Goal: Task Accomplishment & Management: Manage account settings

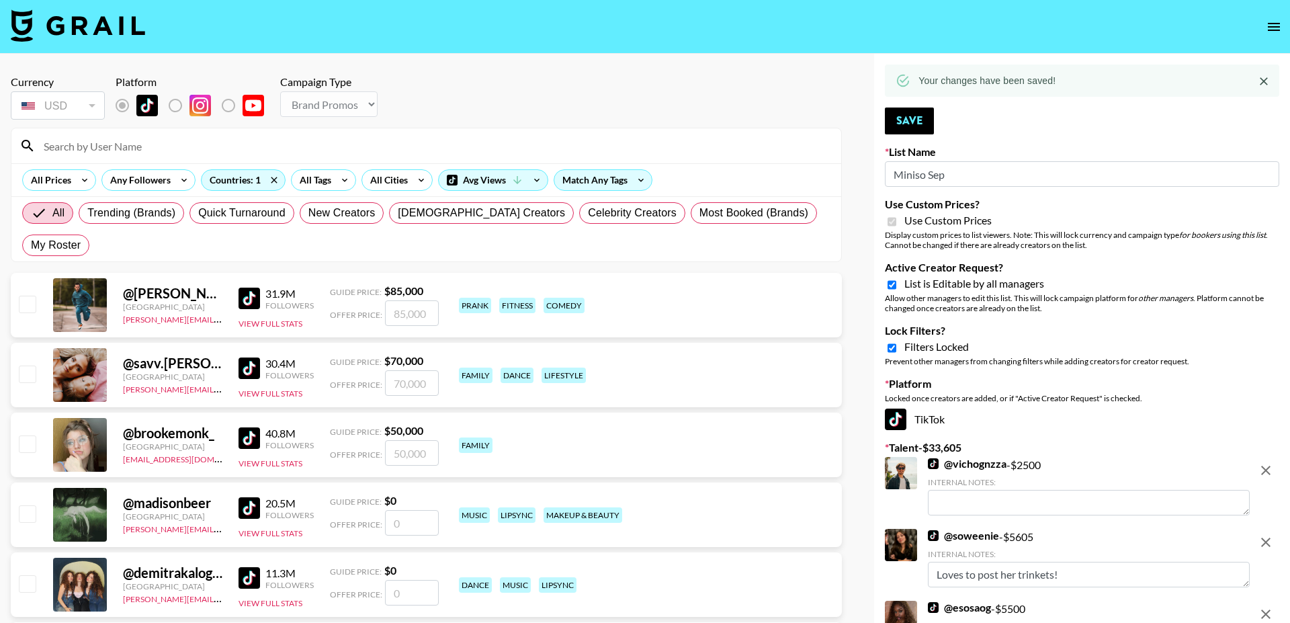
select select "Brand"
click at [1271, 15] on button "open drawer" at bounding box center [1273, 26] width 27 height 27
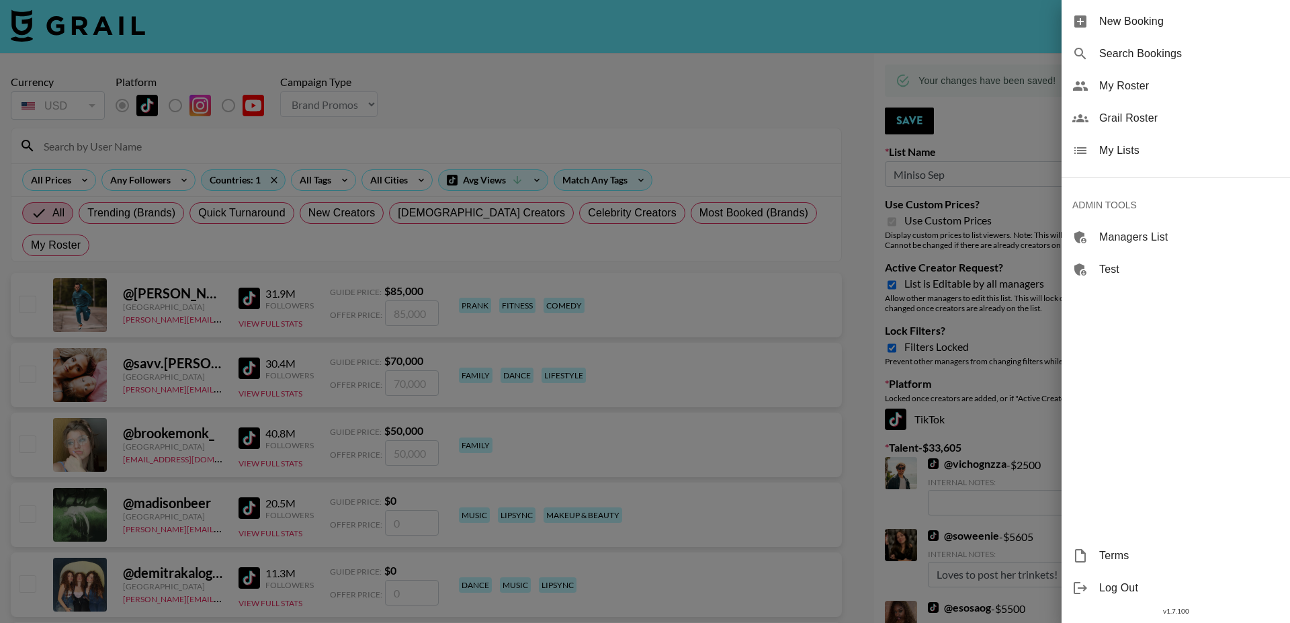
click at [1120, 144] on span "My Lists" at bounding box center [1189, 150] width 180 height 16
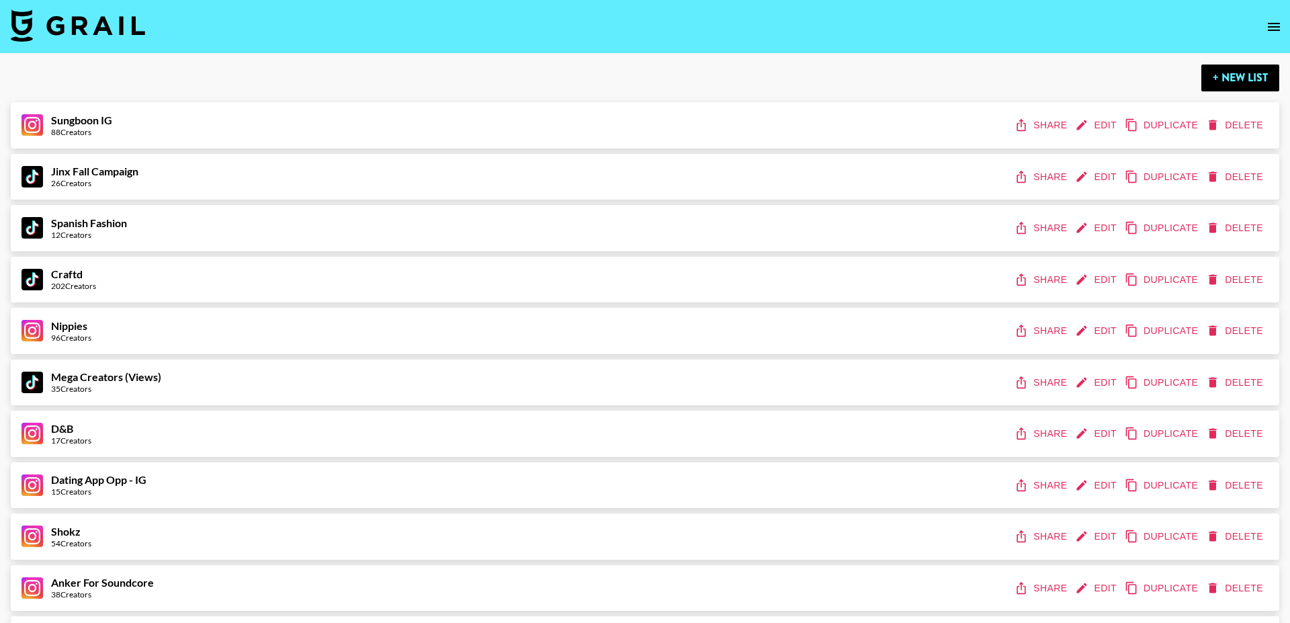
scroll to position [1093, 0]
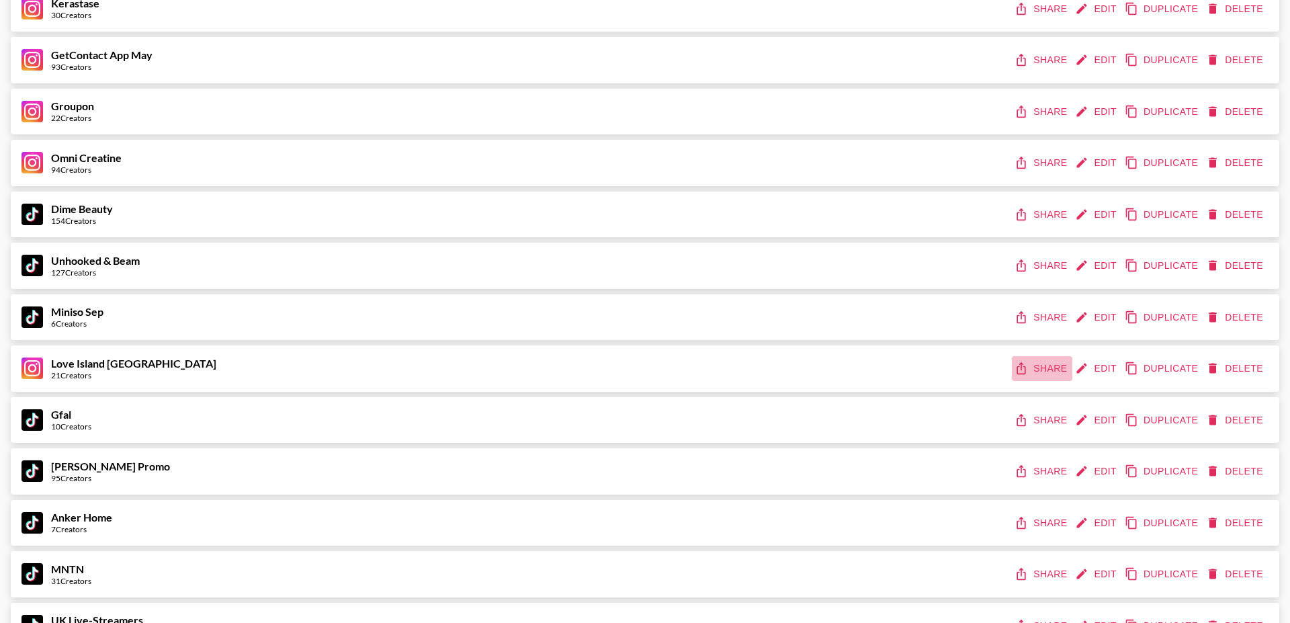
click at [1034, 359] on button "Share" at bounding box center [1042, 368] width 60 height 25
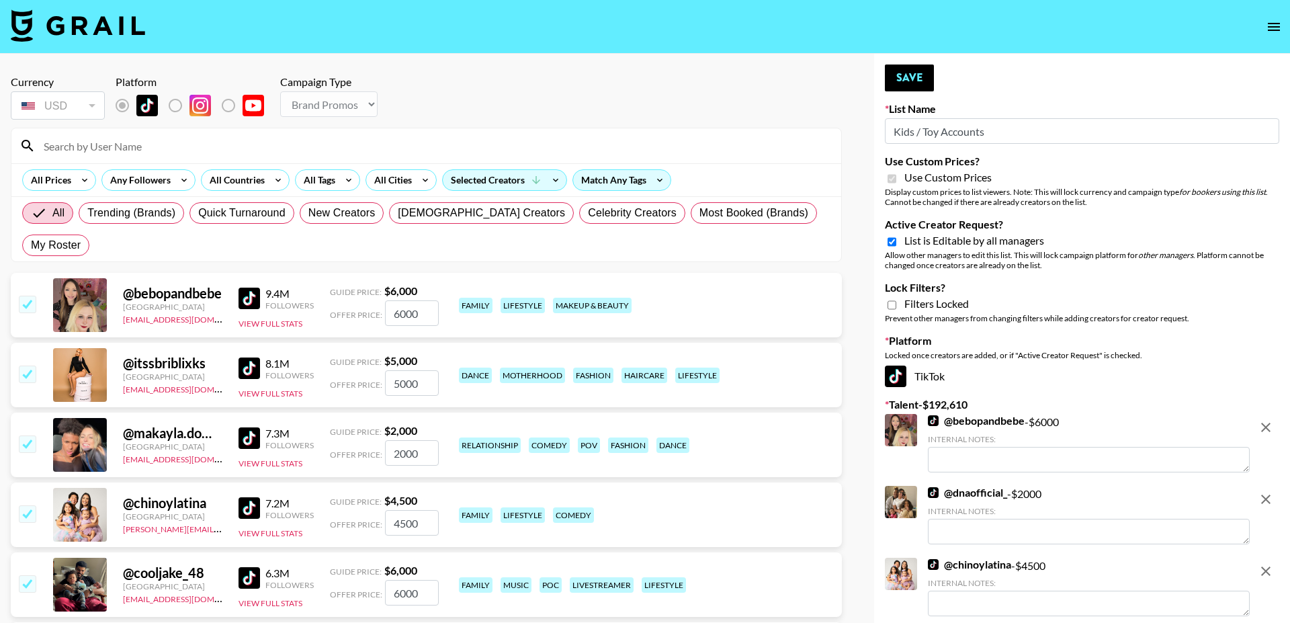
select select "Brand"
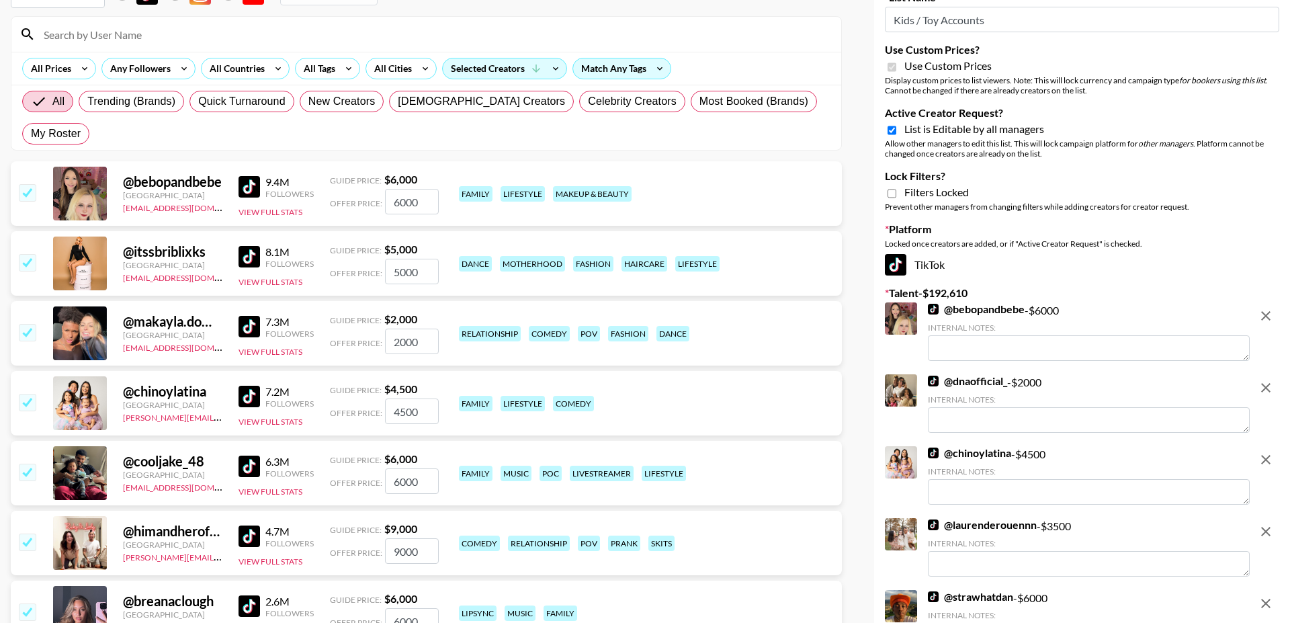
scroll to position [122, 0]
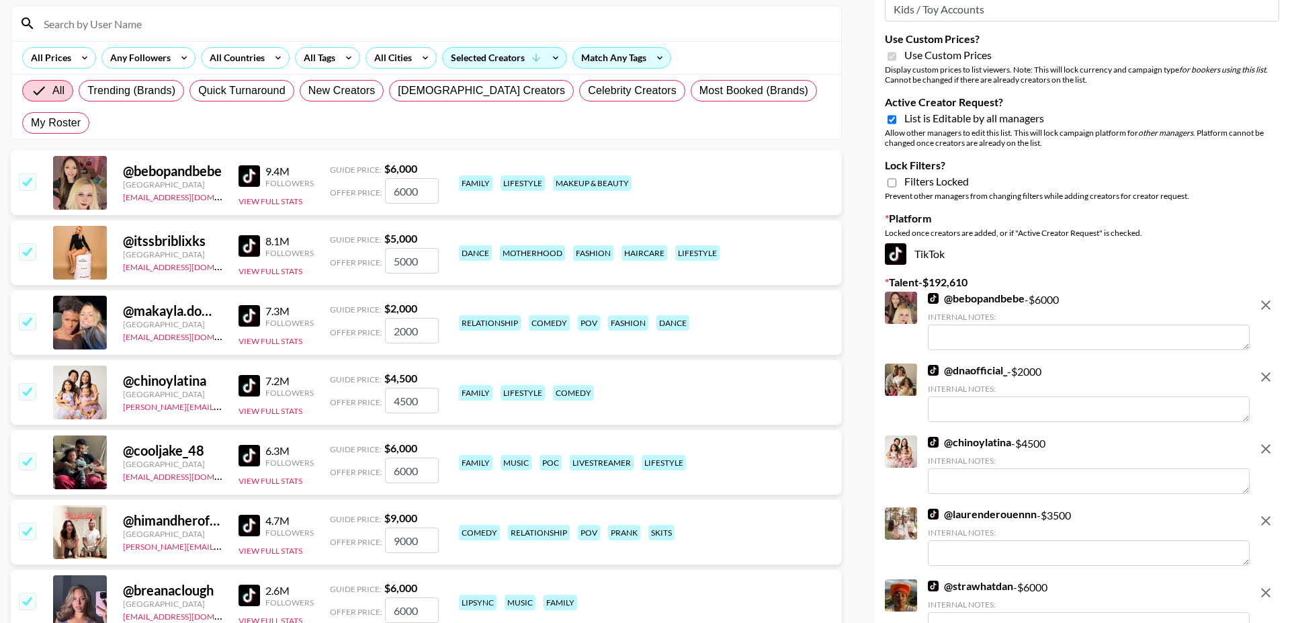
click at [30, 313] on input "checkbox" at bounding box center [27, 321] width 16 height 16
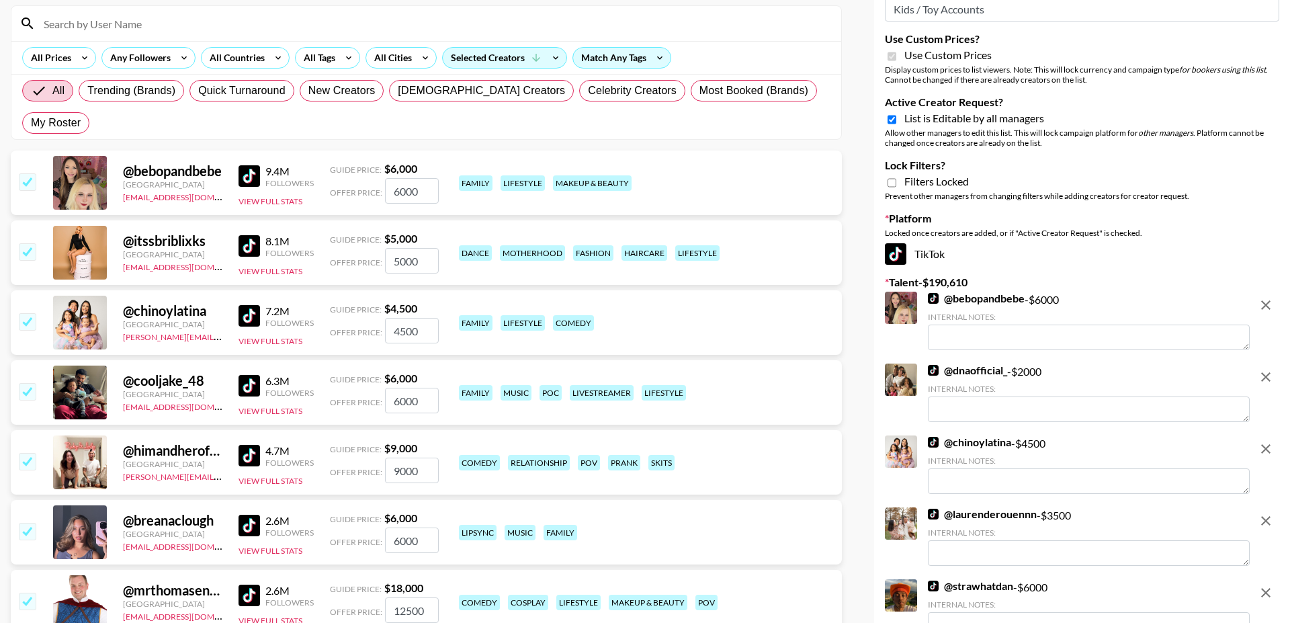
click at [22, 243] on input "checkbox" at bounding box center [27, 251] width 16 height 16
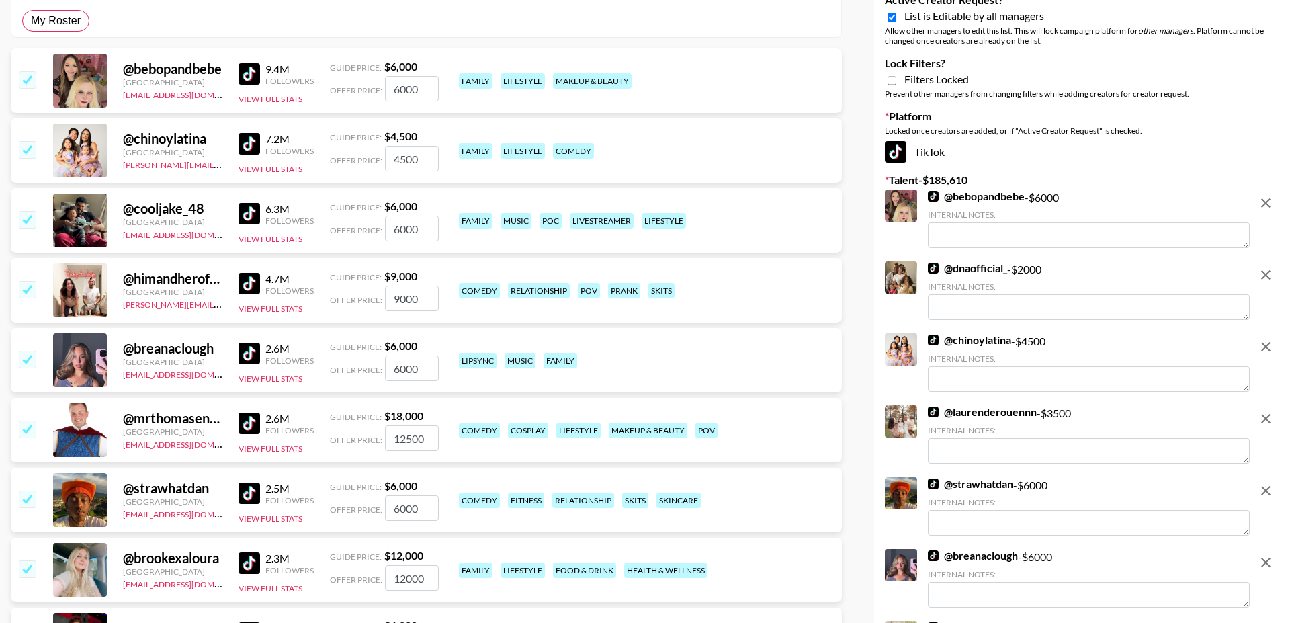
scroll to position [283, 0]
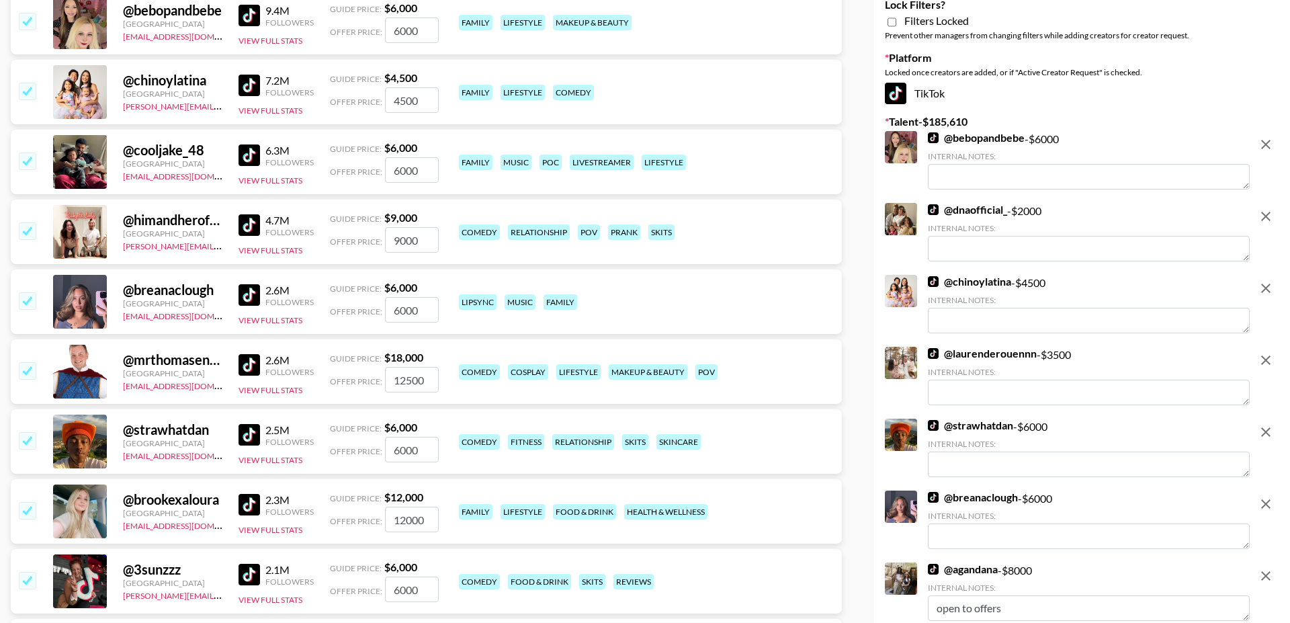
click at [257, 284] on img at bounding box center [248, 294] width 21 height 21
click at [27, 292] on input "checkbox" at bounding box center [27, 300] width 16 height 16
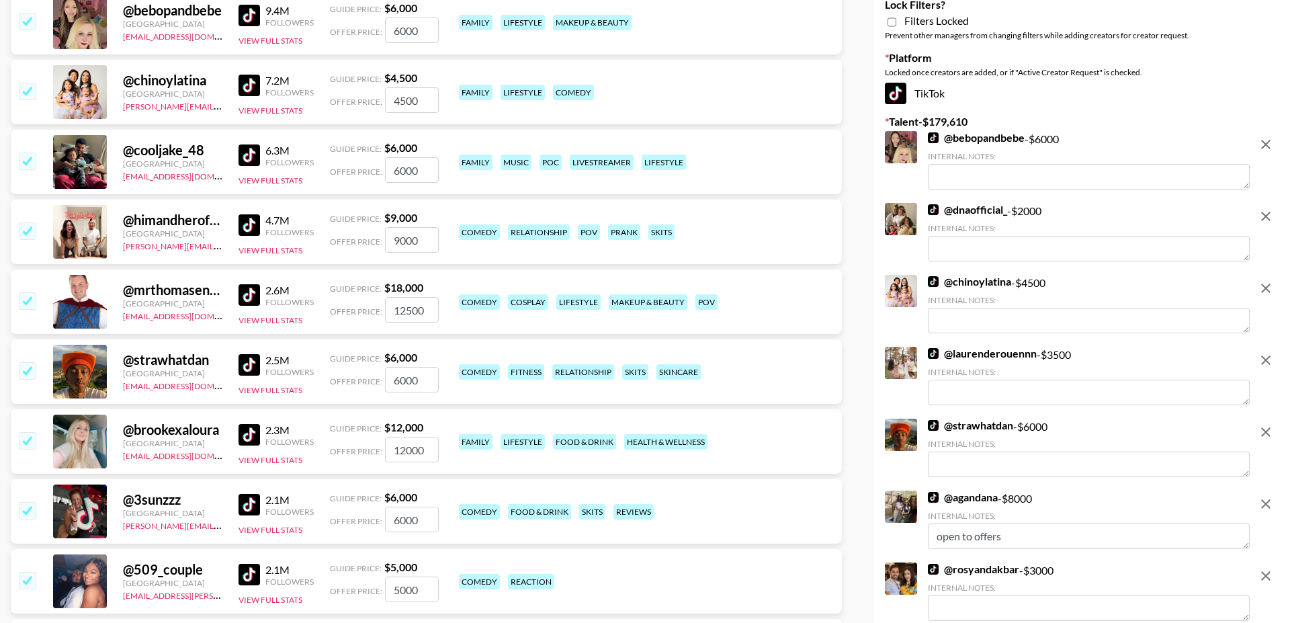
scroll to position [330, 0]
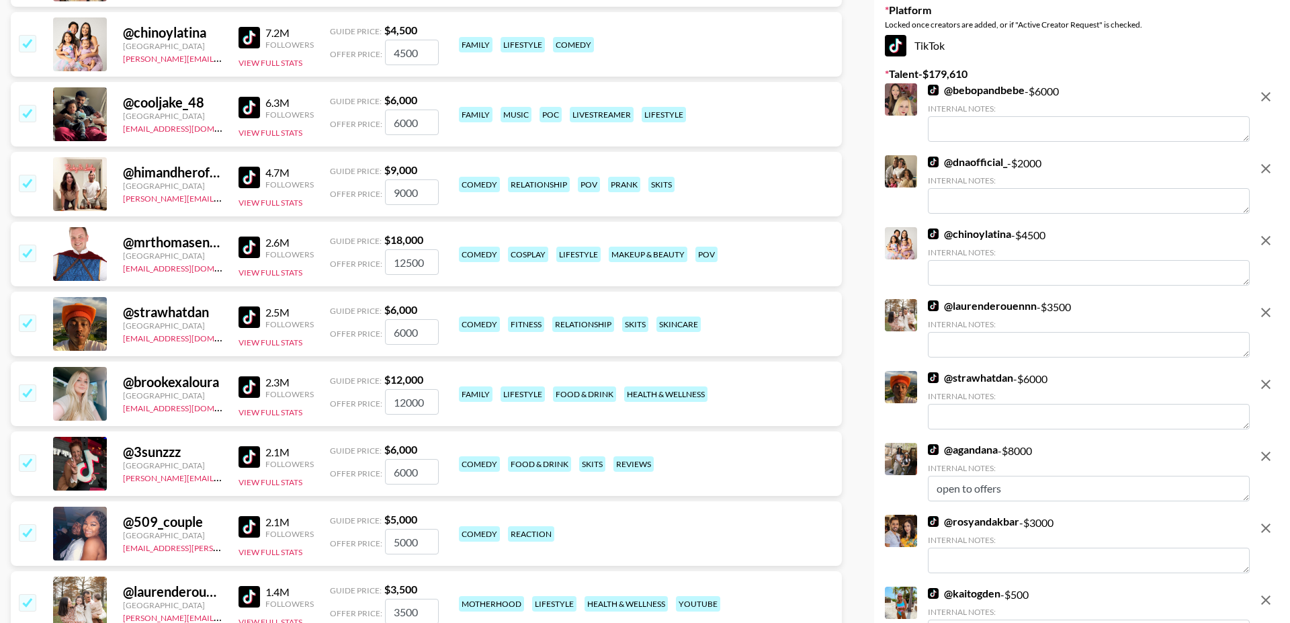
click at [33, 314] on input "checkbox" at bounding box center [27, 322] width 16 height 16
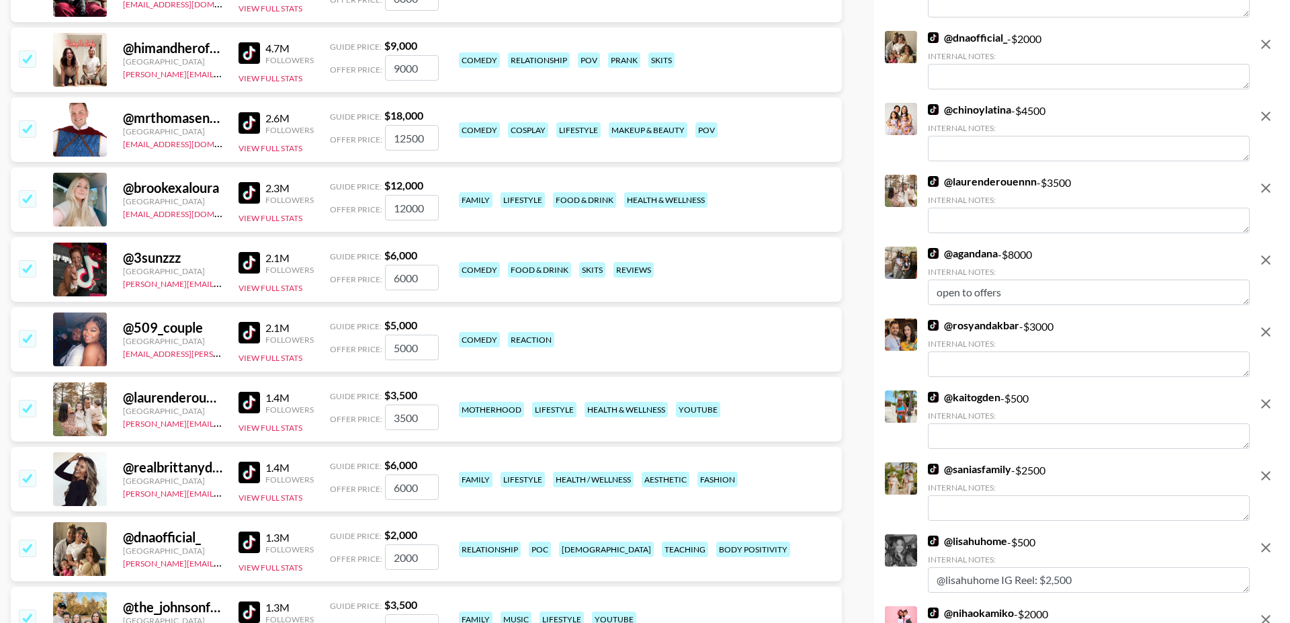
scroll to position [516, 0]
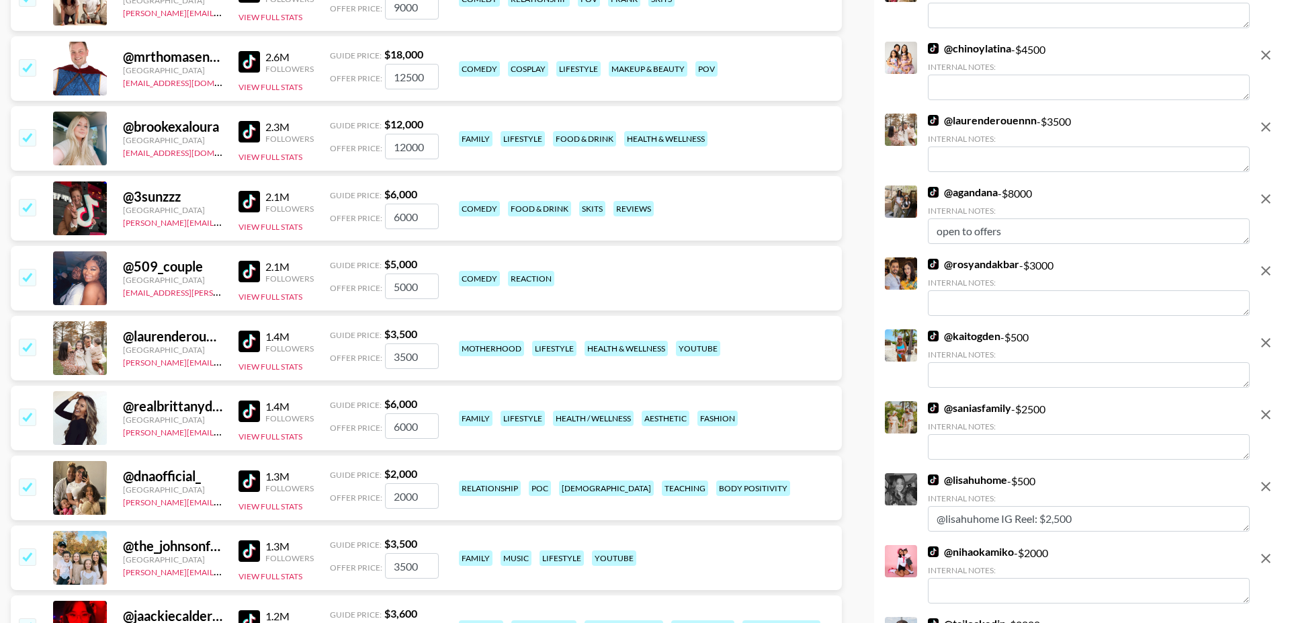
click at [23, 269] on input "checkbox" at bounding box center [27, 277] width 16 height 16
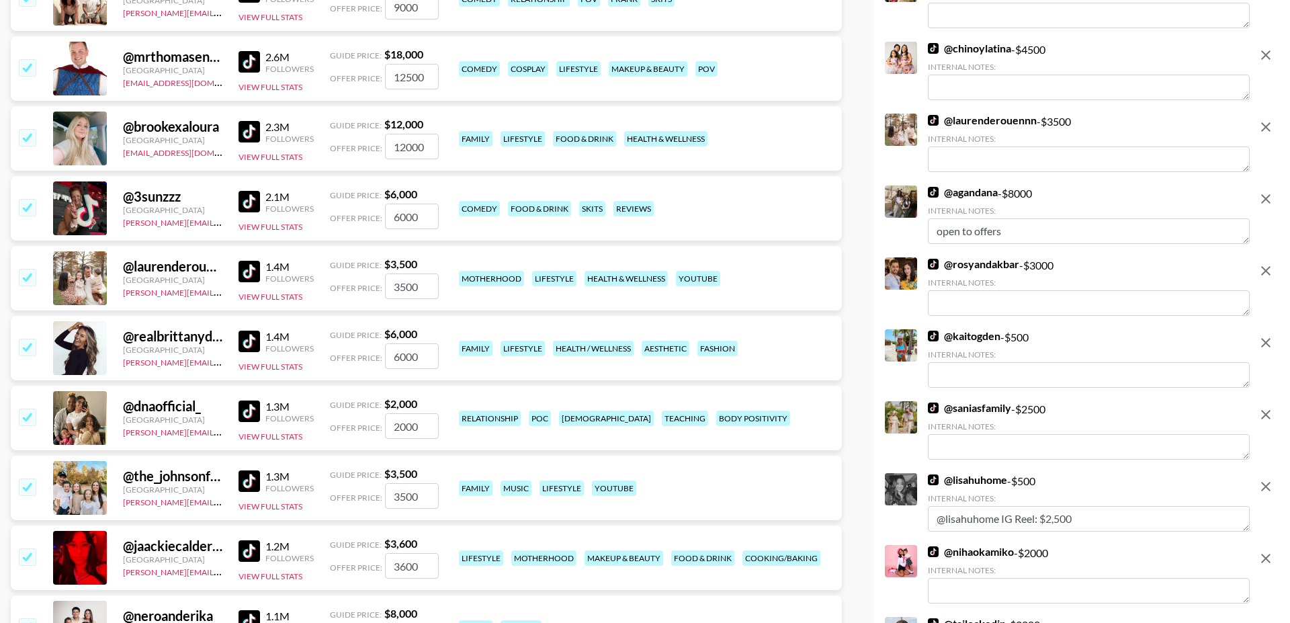
click at [24, 199] on input "checkbox" at bounding box center [27, 207] width 16 height 16
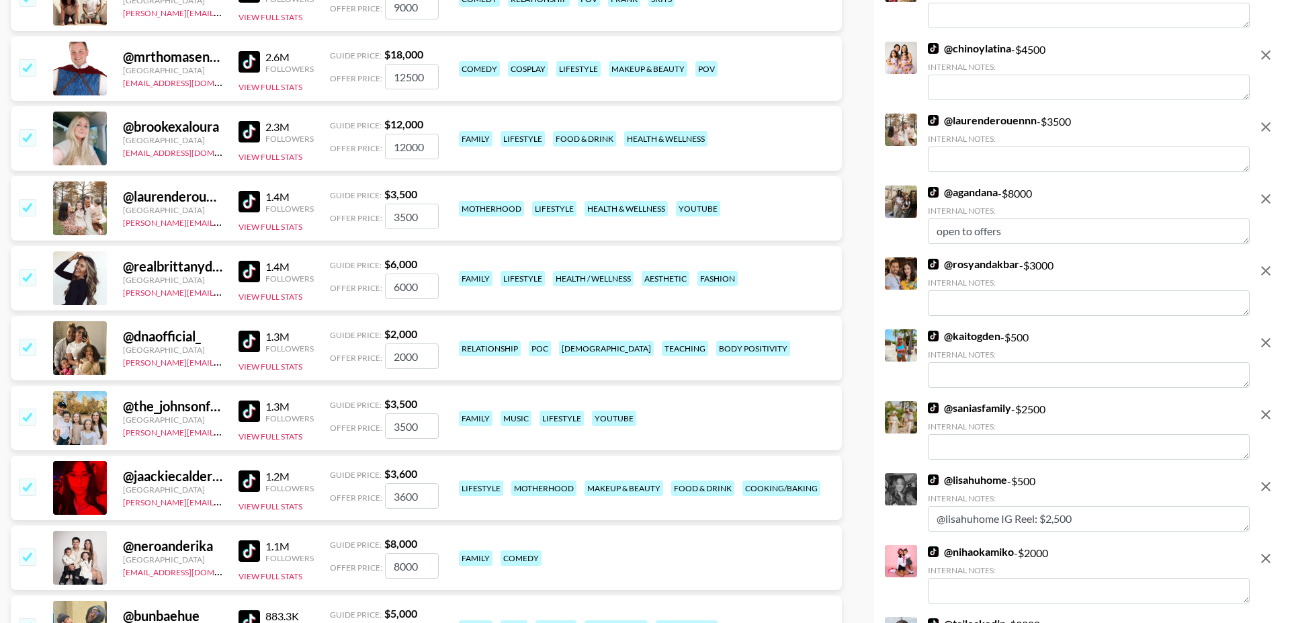
click at [28, 129] on input "checkbox" at bounding box center [27, 137] width 16 height 16
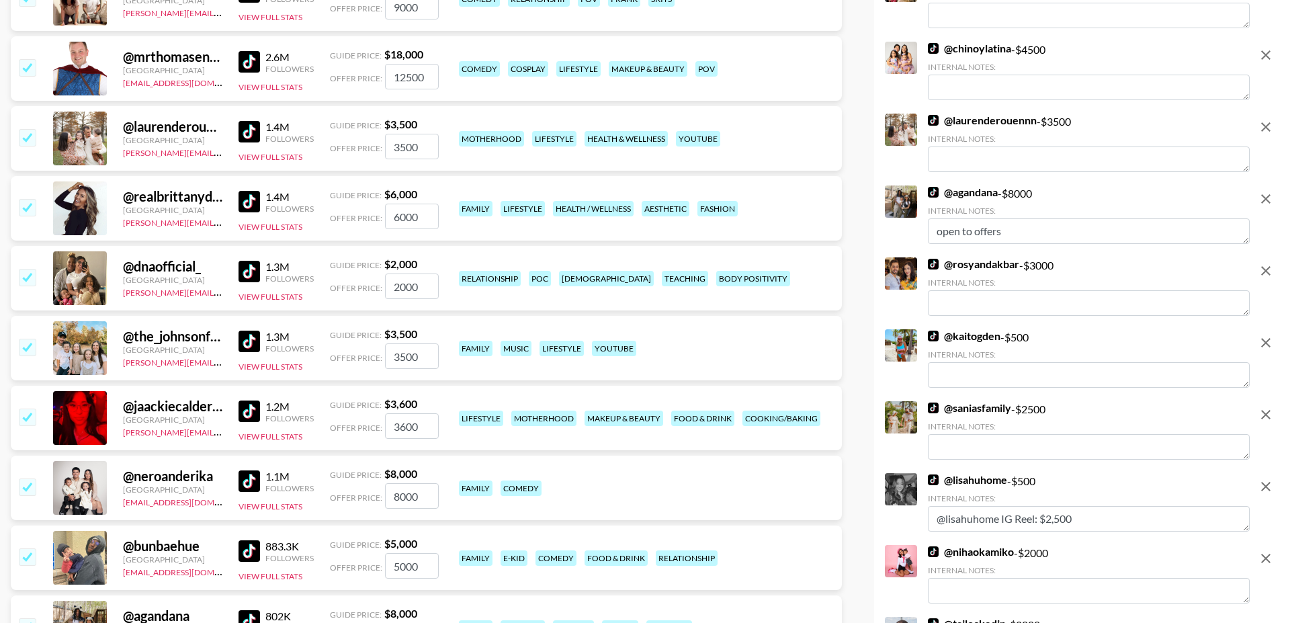
scroll to position [546, 0]
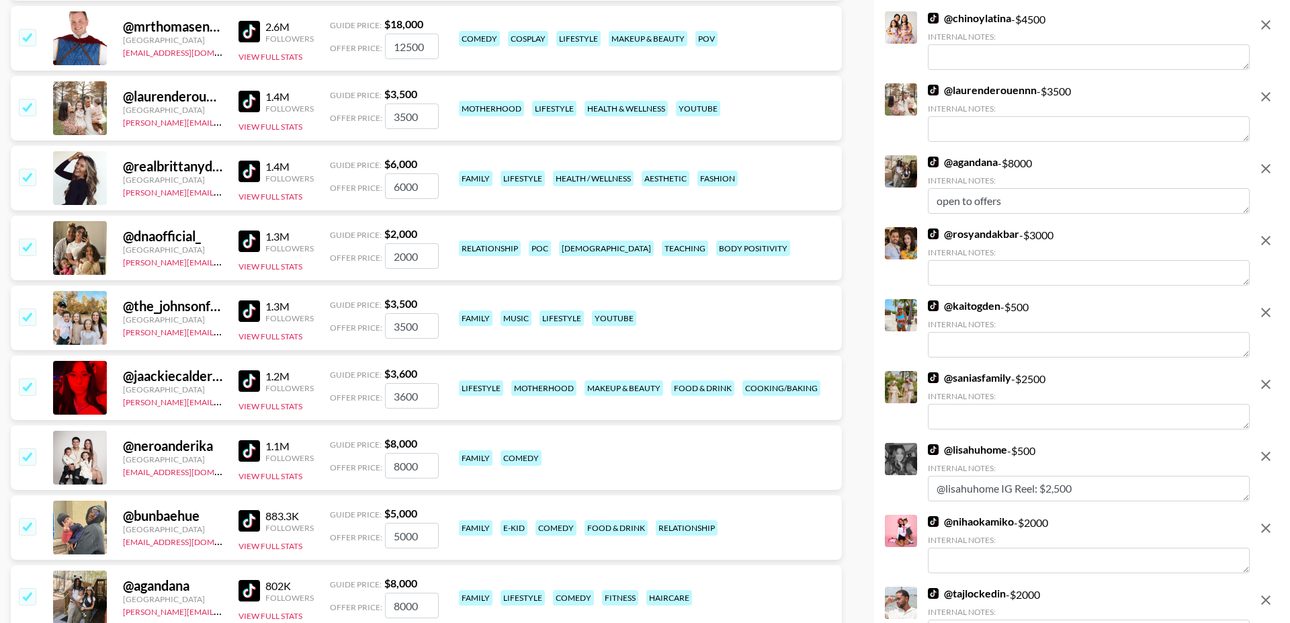
click at [30, 378] on input "checkbox" at bounding box center [27, 386] width 16 height 16
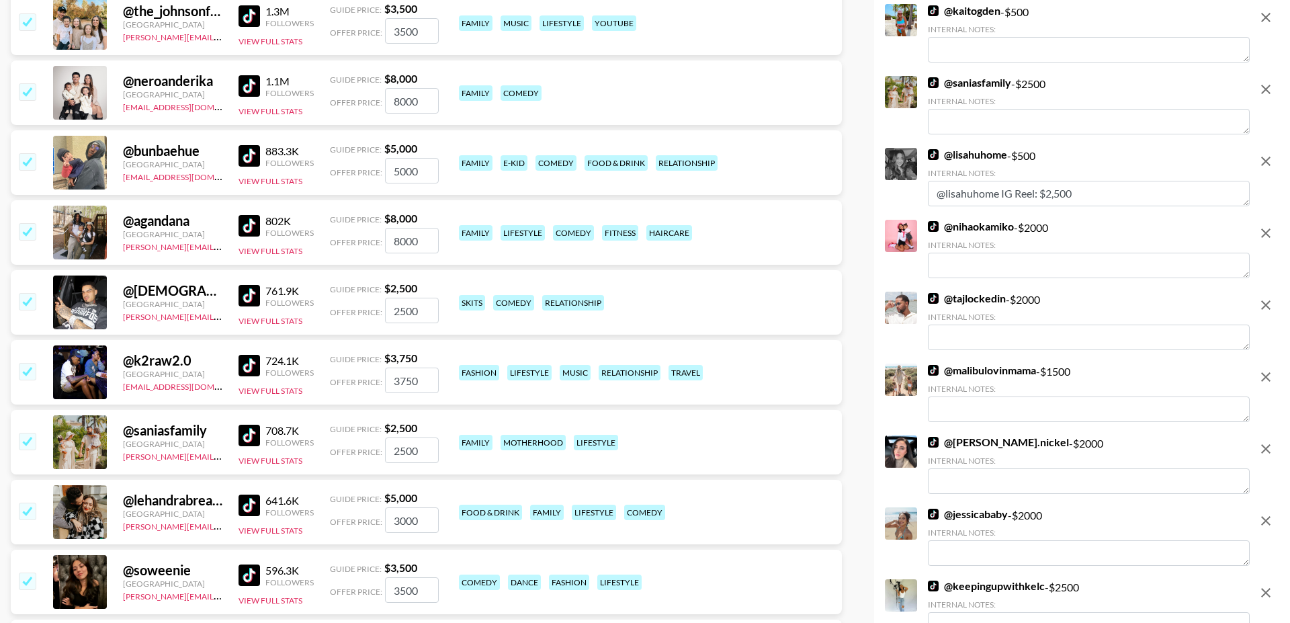
scroll to position [852, 0]
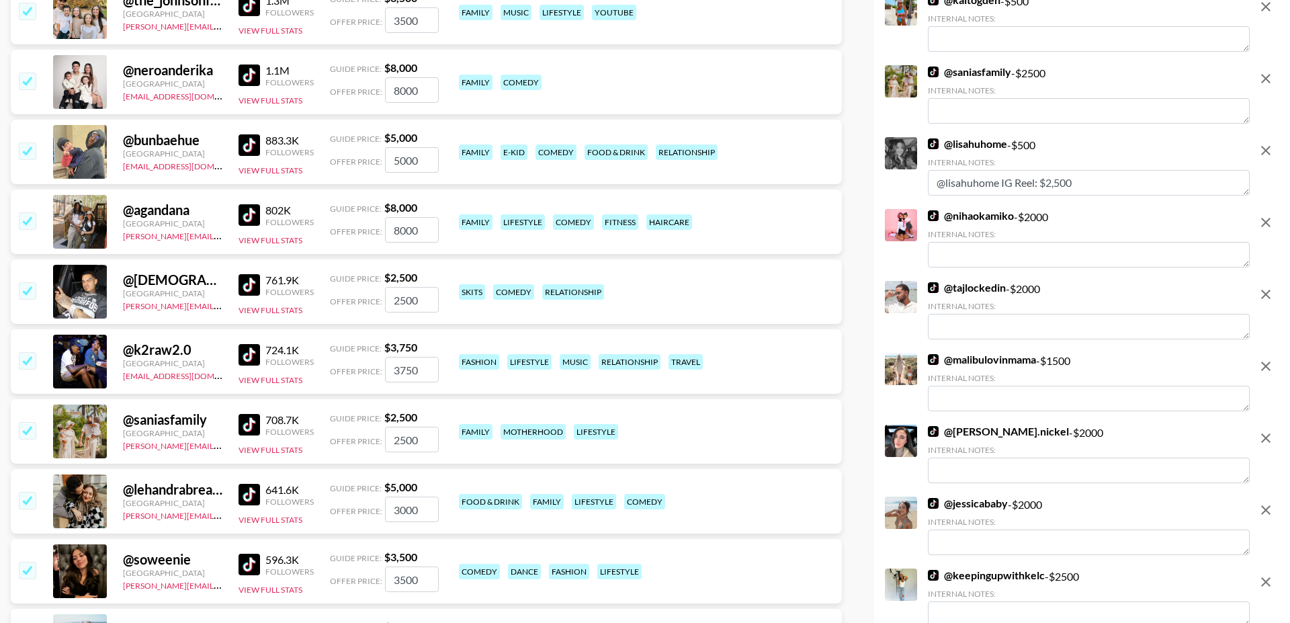
click at [28, 282] on input "checkbox" at bounding box center [27, 290] width 16 height 16
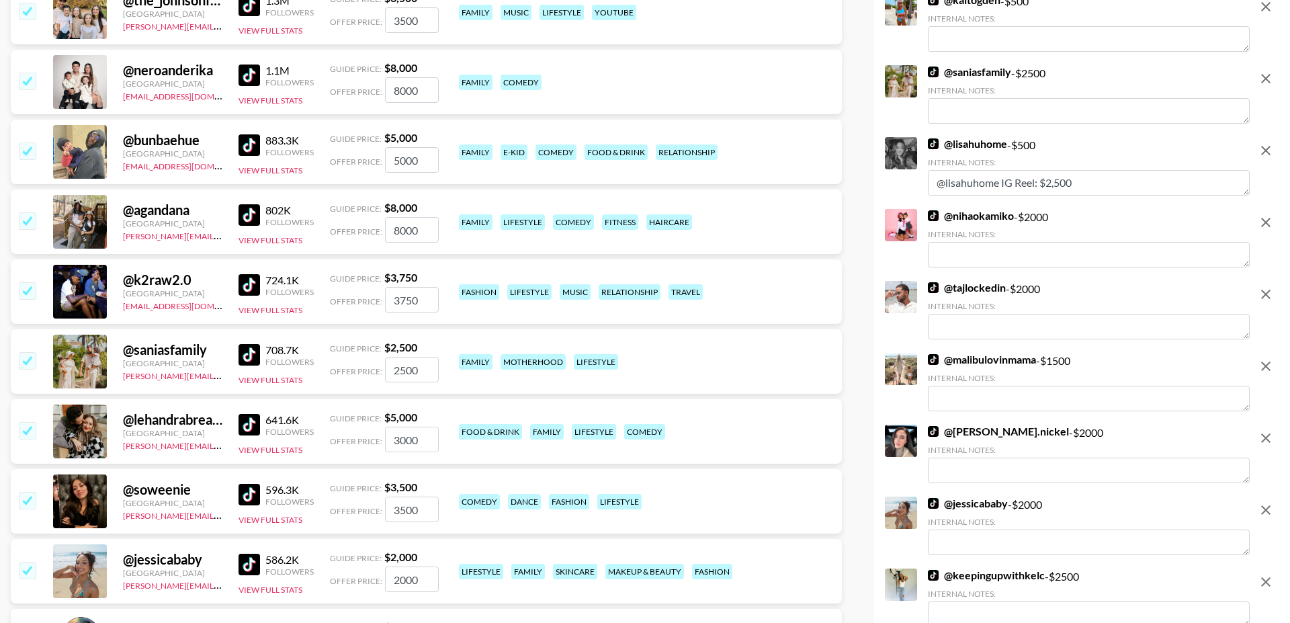
click at [28, 282] on input "checkbox" at bounding box center [27, 290] width 16 height 16
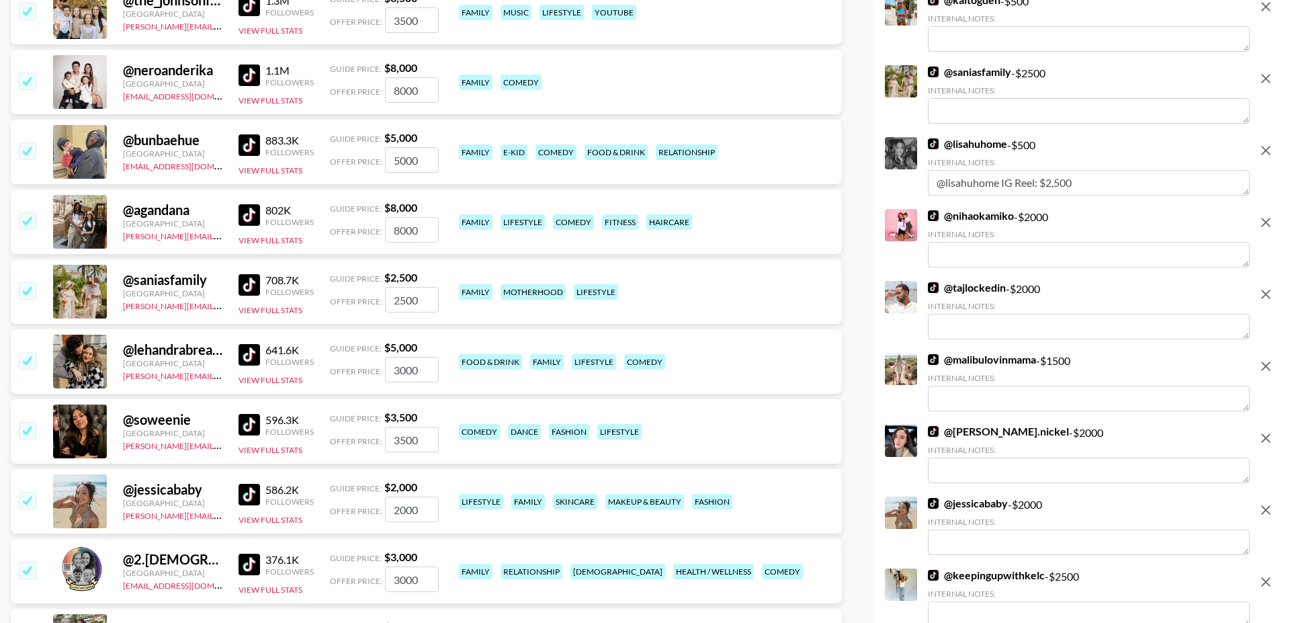
click at [253, 414] on img at bounding box center [248, 424] width 21 height 21
click at [30, 422] on input "checkbox" at bounding box center [27, 430] width 16 height 16
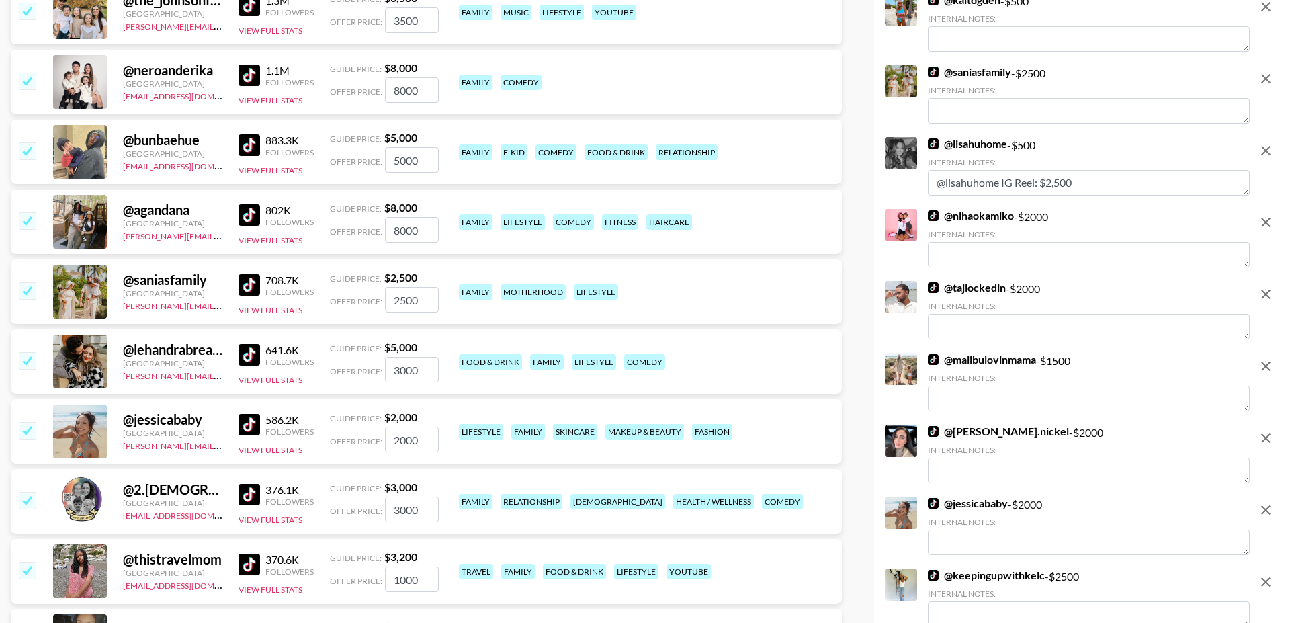
click at [30, 422] on input "checkbox" at bounding box center [27, 430] width 16 height 16
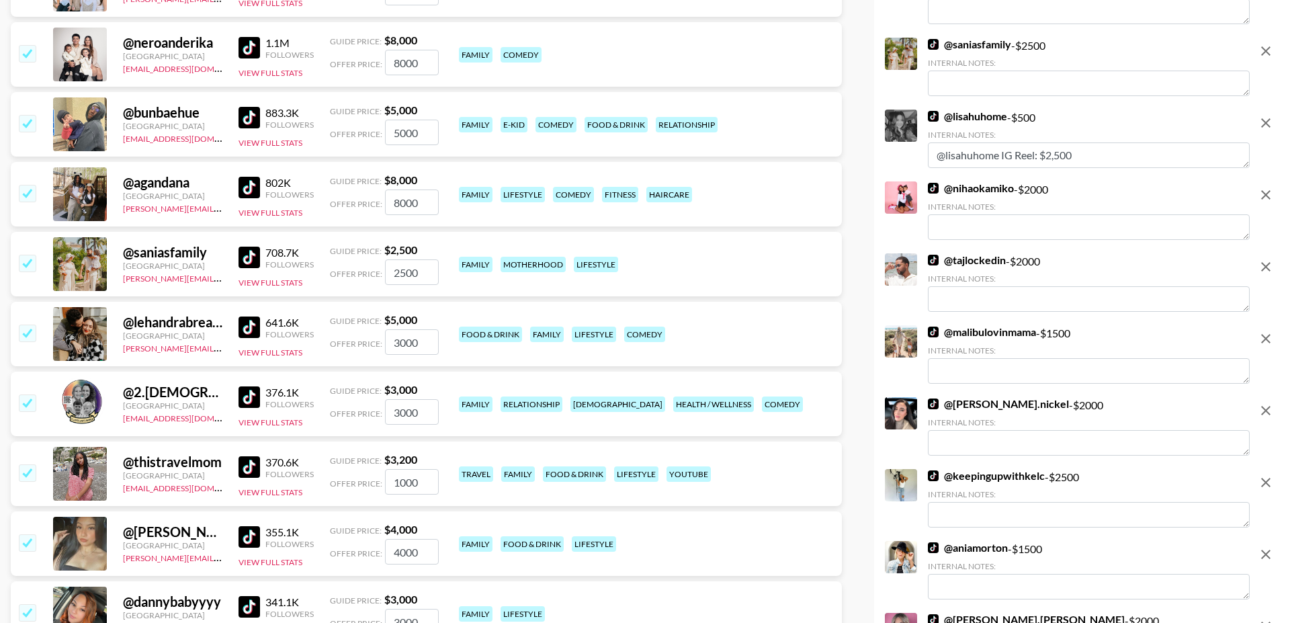
scroll to position [893, 0]
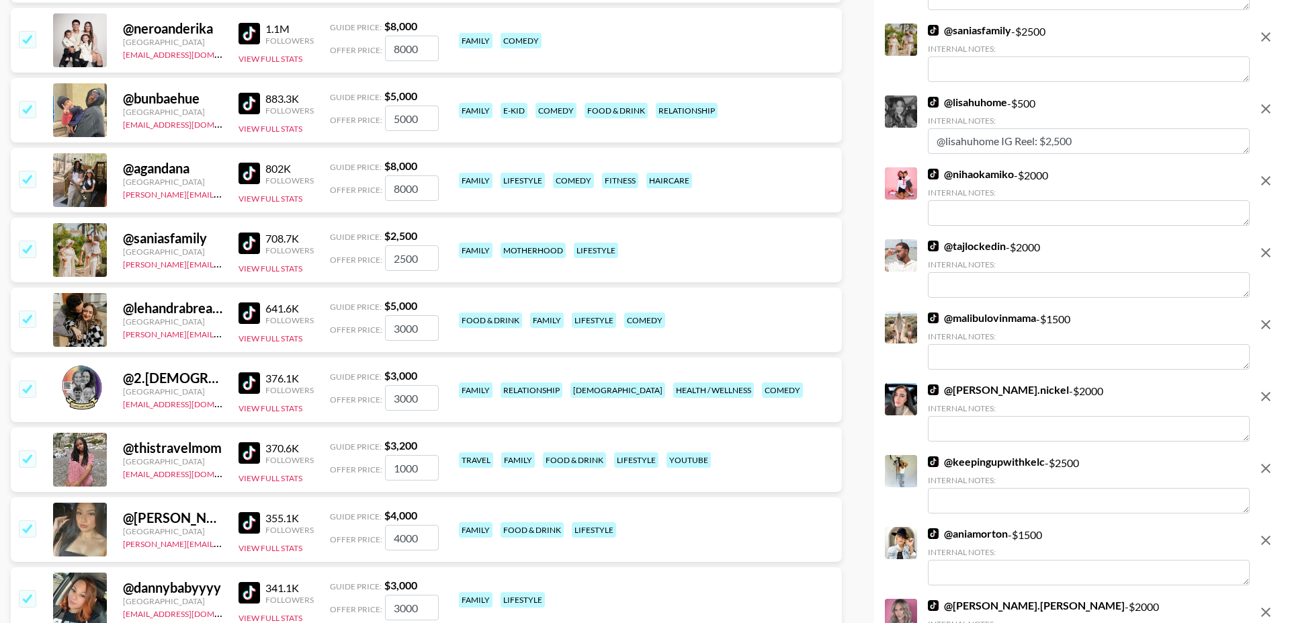
click at [26, 520] on input "checkbox" at bounding box center [27, 528] width 16 height 16
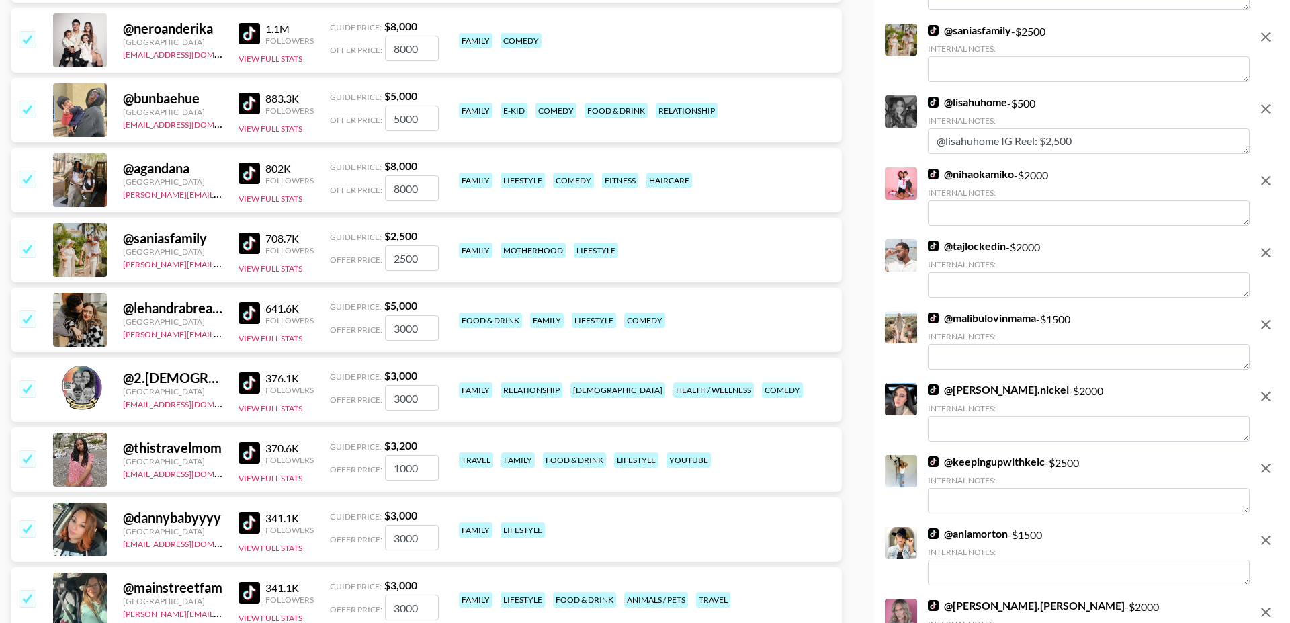
click at [26, 520] on input "checkbox" at bounding box center [27, 528] width 16 height 16
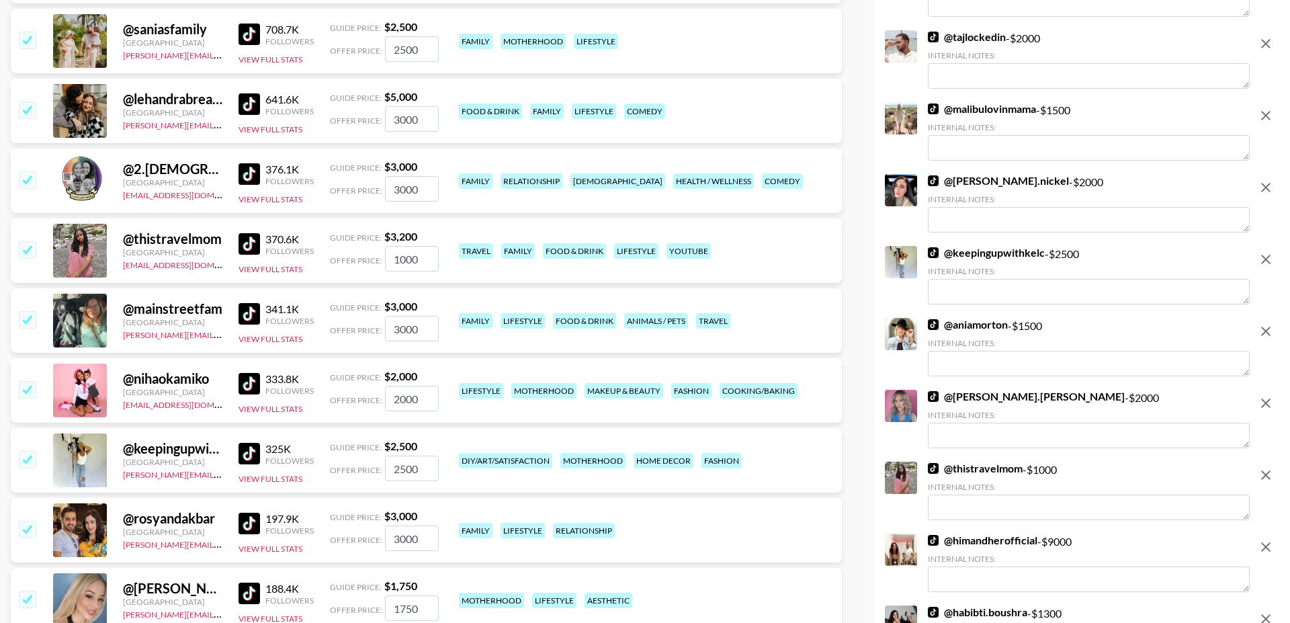
scroll to position [1190, 0]
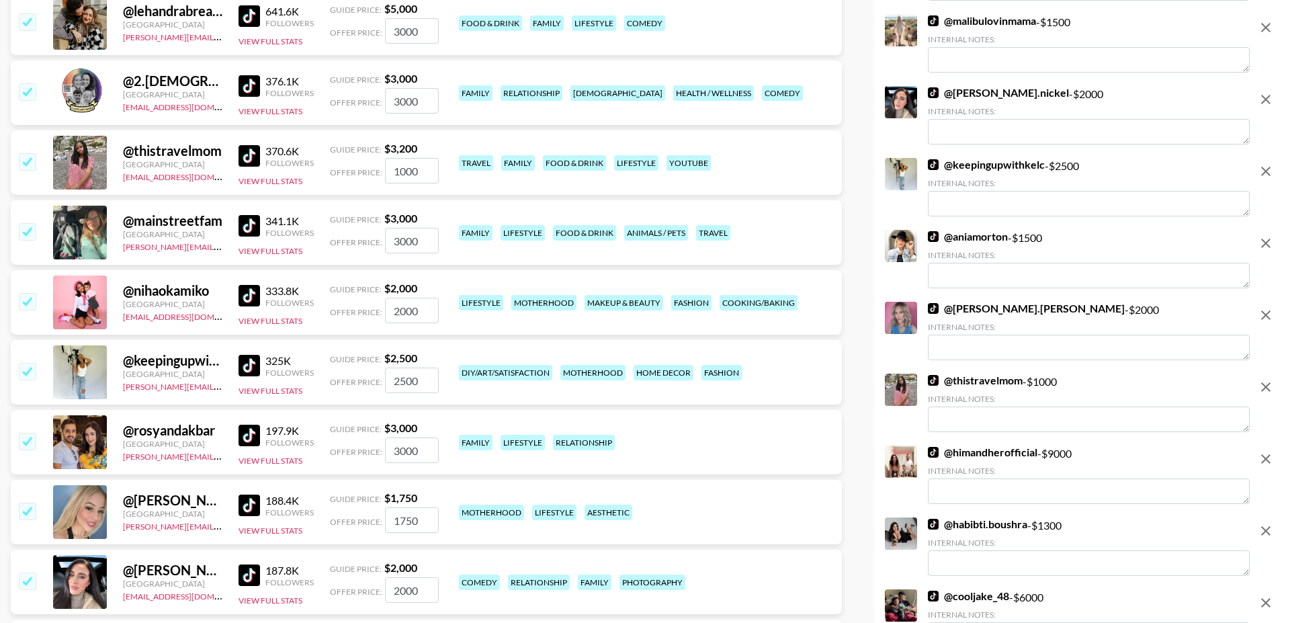
click at [25, 433] on input "checkbox" at bounding box center [27, 441] width 16 height 16
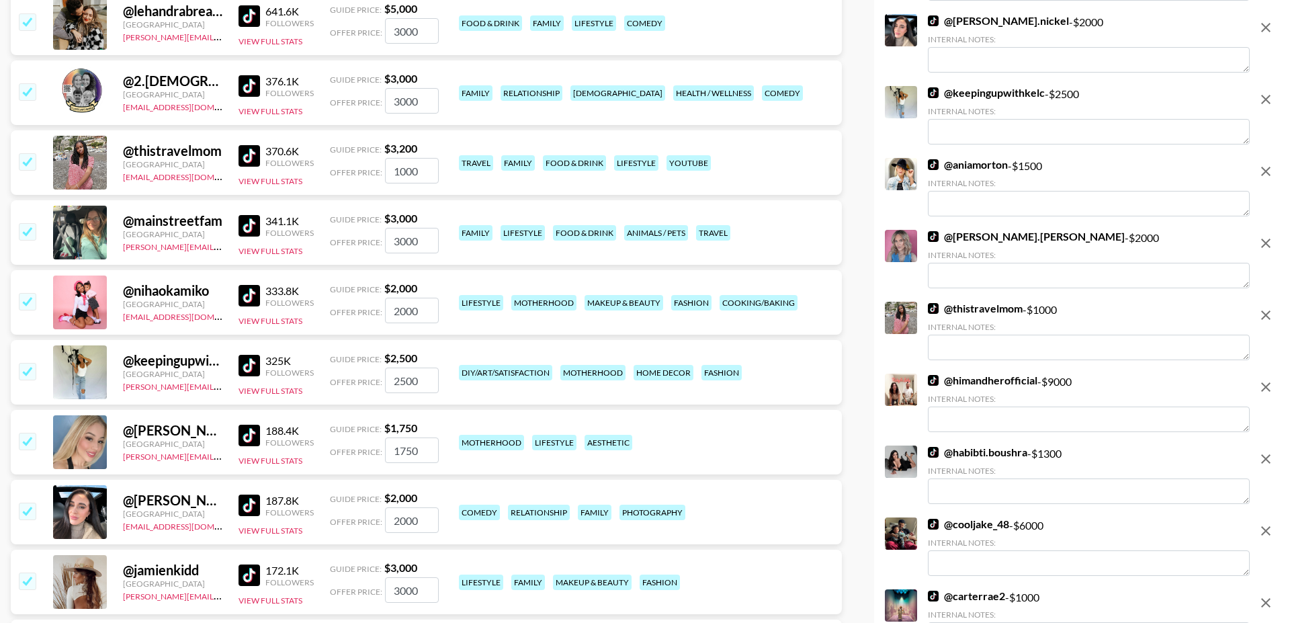
click at [25, 433] on input "checkbox" at bounding box center [27, 441] width 16 height 16
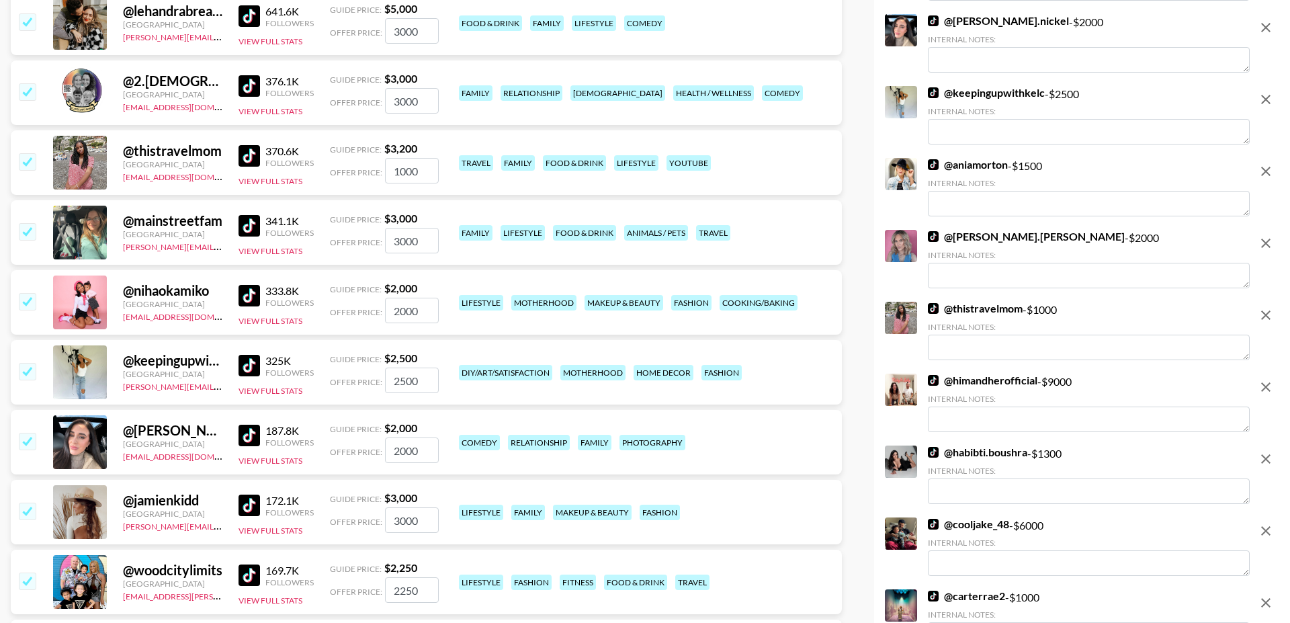
click at [25, 433] on input "checkbox" at bounding box center [27, 441] width 16 height 16
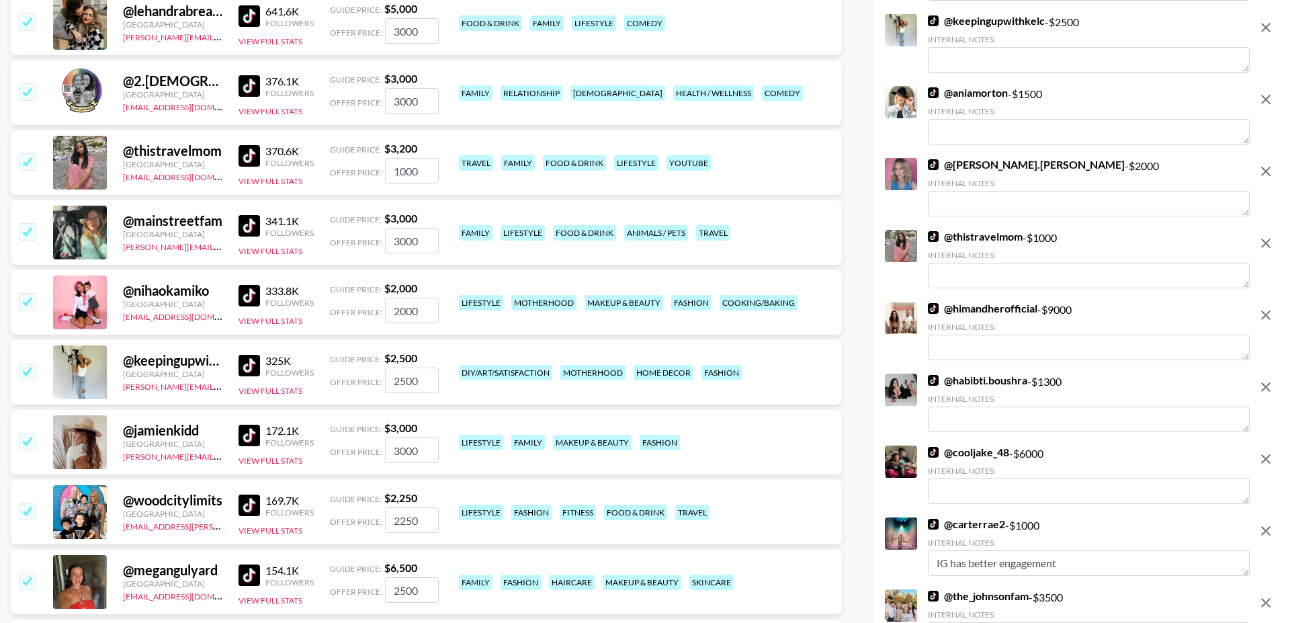
click at [25, 433] on input "checkbox" at bounding box center [27, 441] width 16 height 16
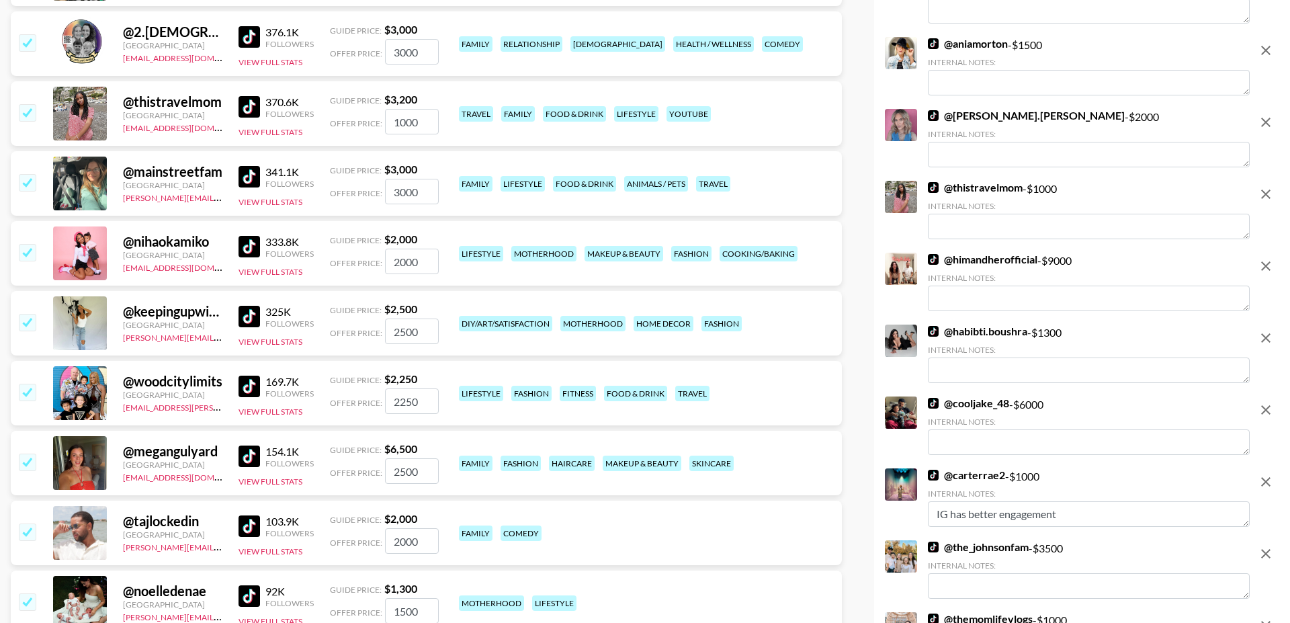
scroll to position [1240, 0]
click at [28, 453] on input "checkbox" at bounding box center [27, 461] width 16 height 16
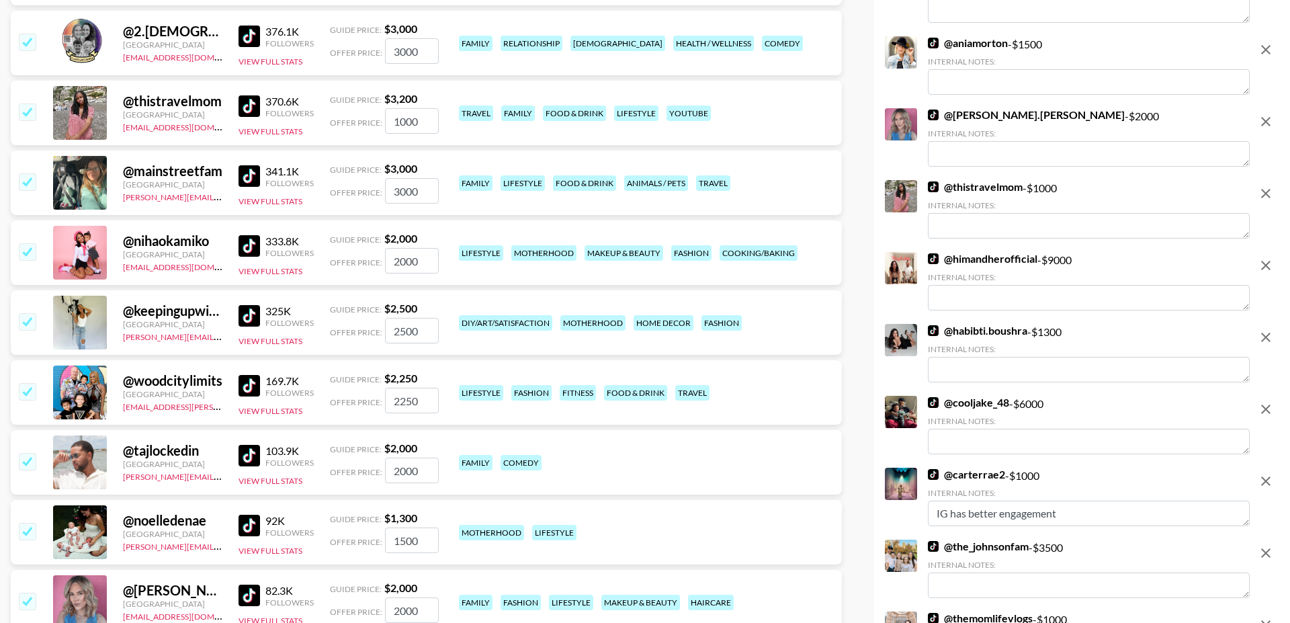
click at [28, 453] on input "checkbox" at bounding box center [27, 461] width 16 height 16
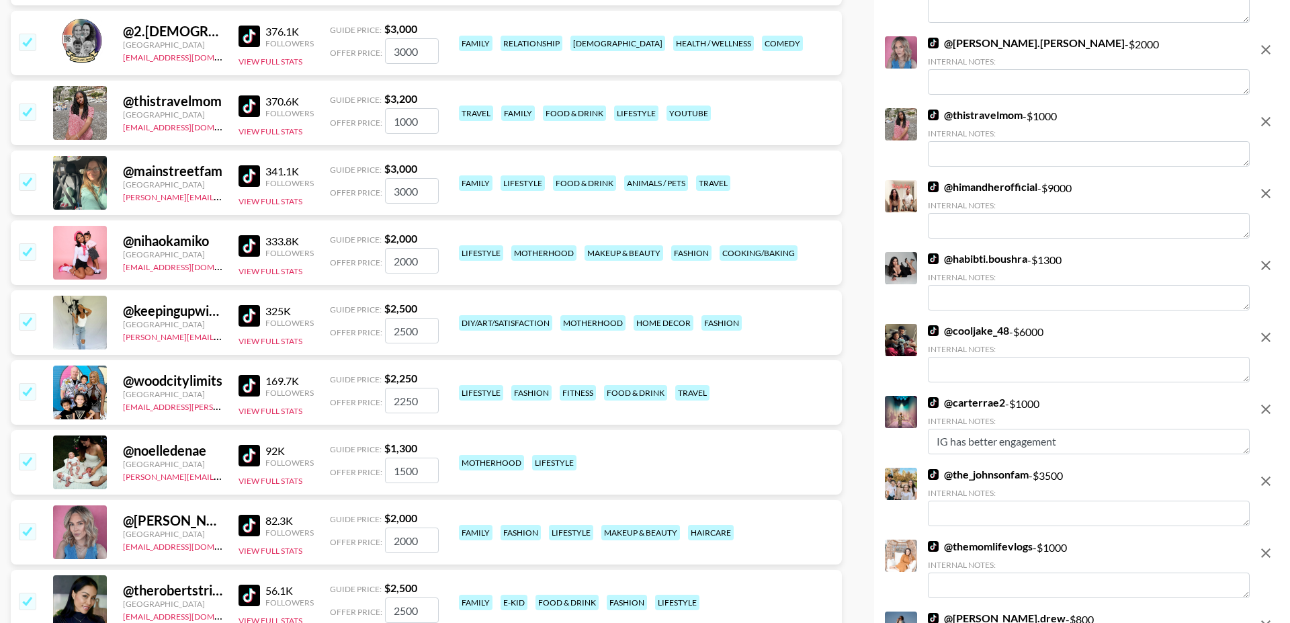
scroll to position [1382, 0]
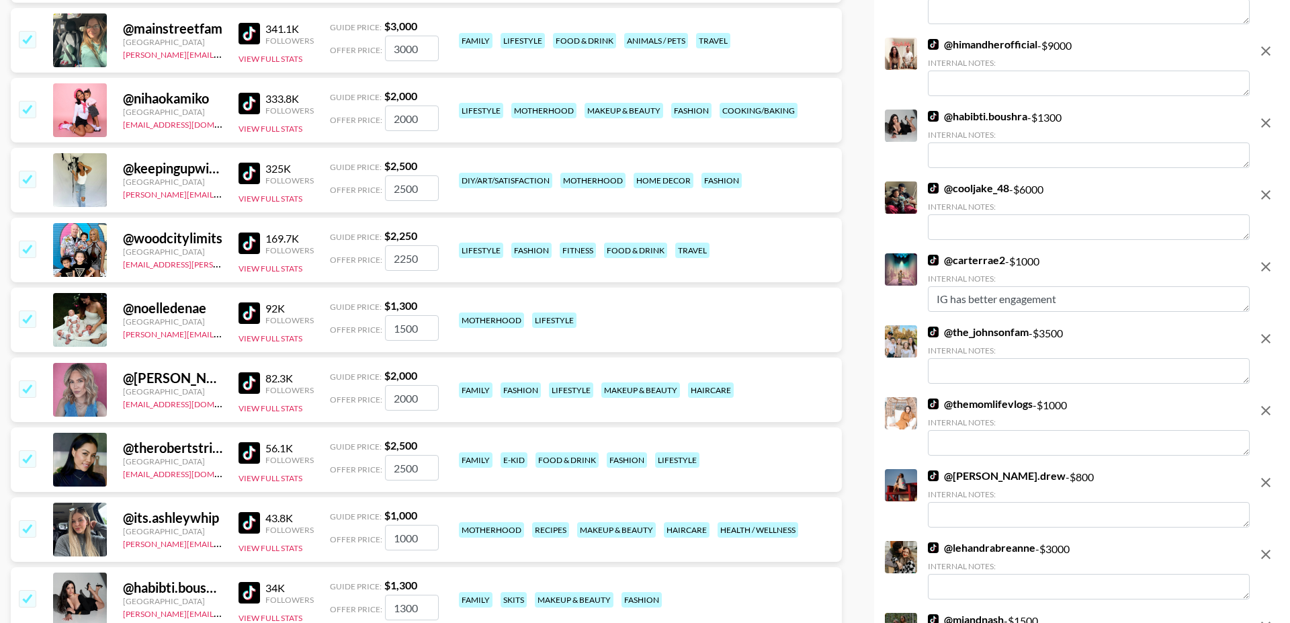
click at [23, 380] on input "checkbox" at bounding box center [27, 388] width 16 height 16
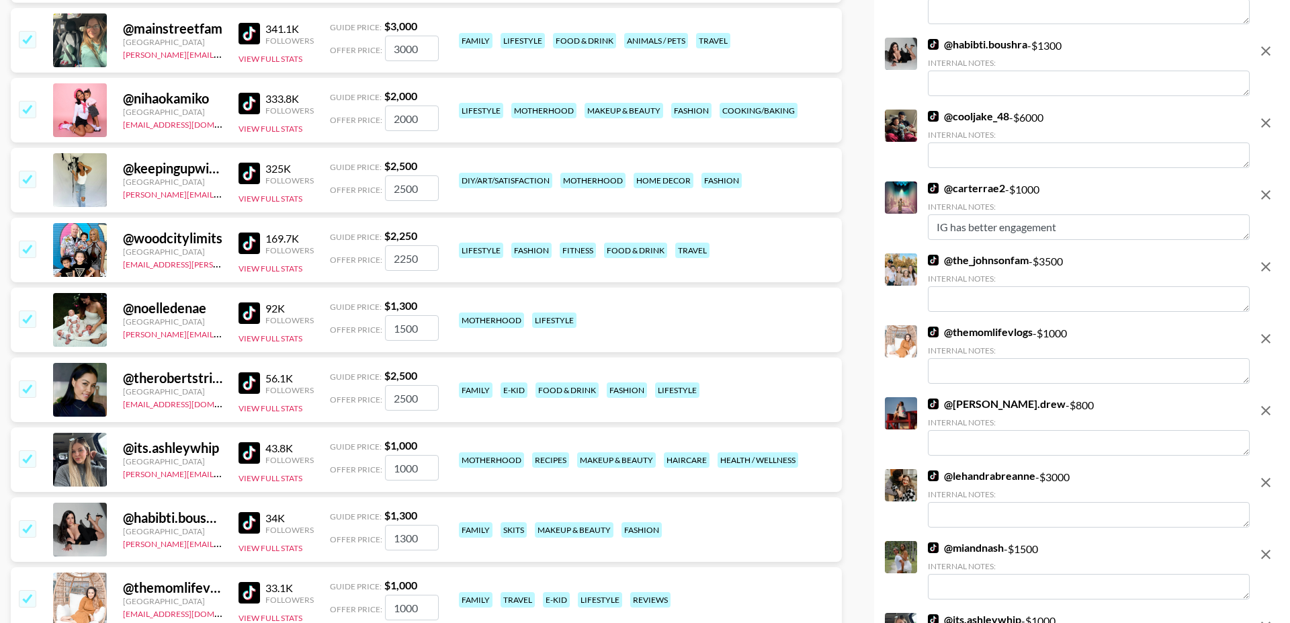
click at [24, 380] on input "checkbox" at bounding box center [27, 388] width 16 height 16
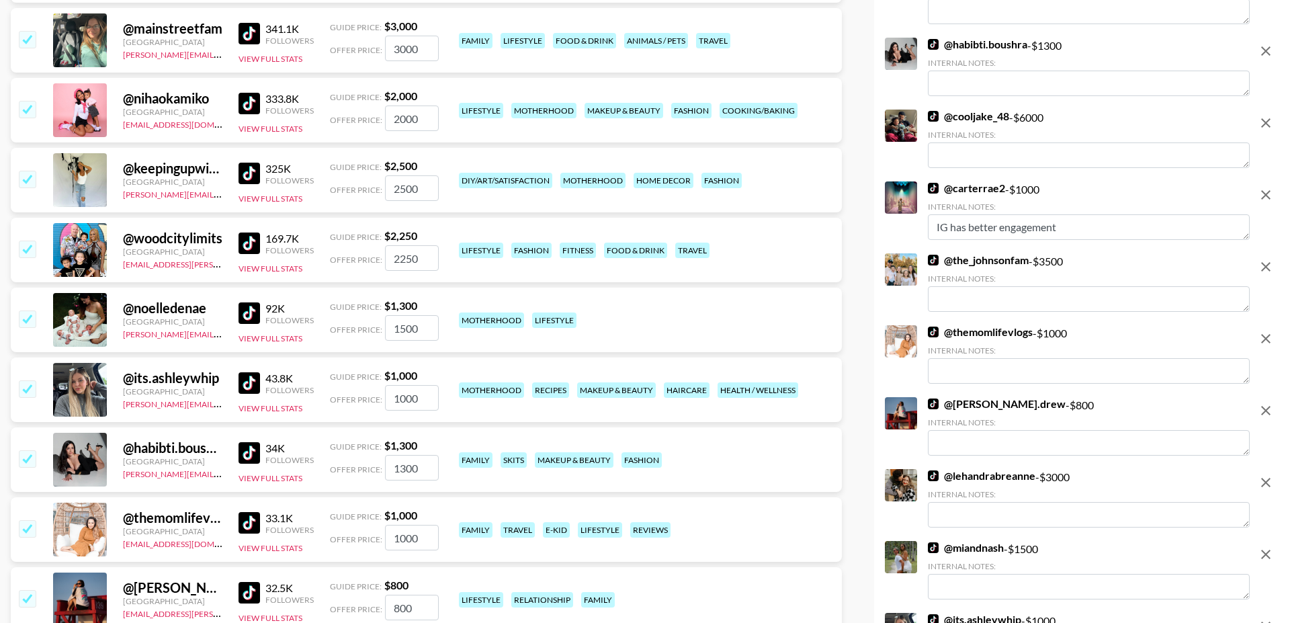
click at [24, 380] on input "checkbox" at bounding box center [27, 388] width 16 height 16
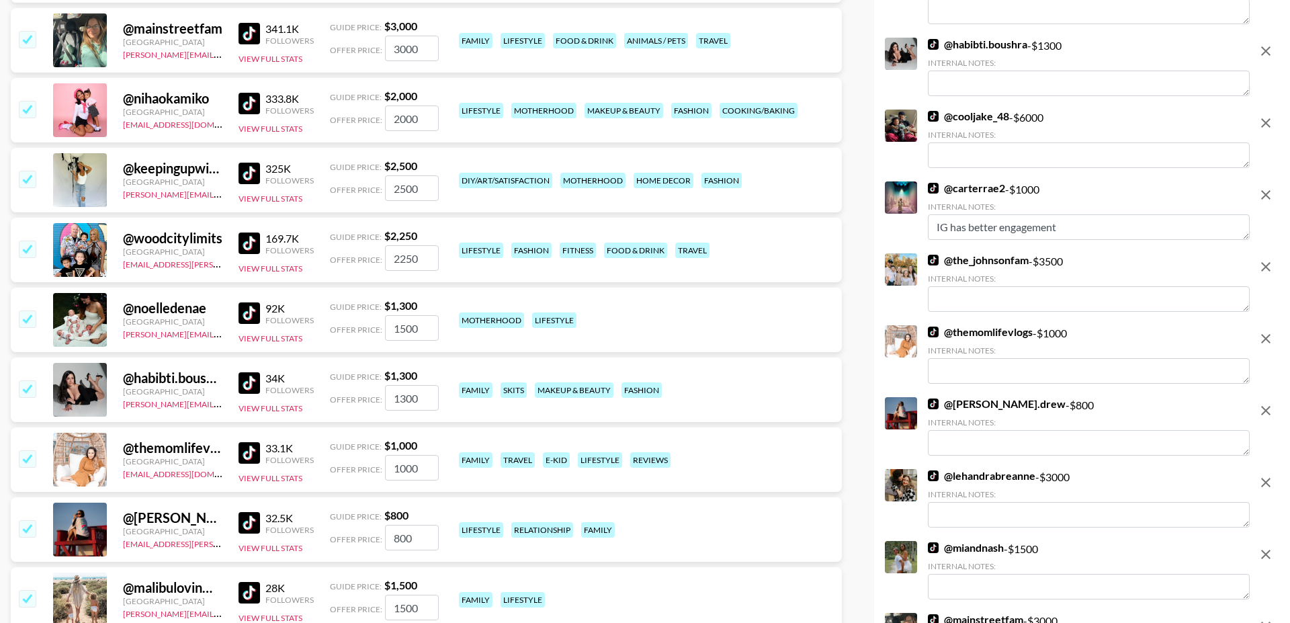
click at [24, 380] on input "checkbox" at bounding box center [27, 388] width 16 height 16
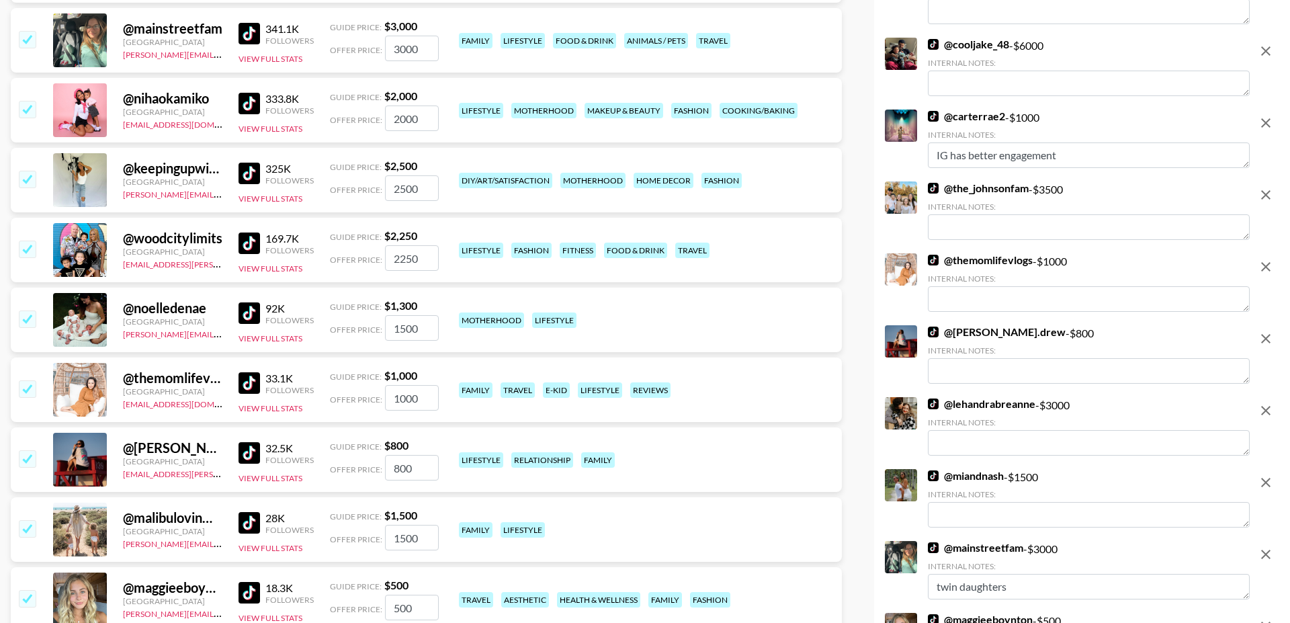
click at [250, 442] on img at bounding box center [248, 452] width 21 height 21
click at [33, 448] on div at bounding box center [26, 459] width 21 height 23
click at [30, 450] on input "checkbox" at bounding box center [27, 458] width 16 height 16
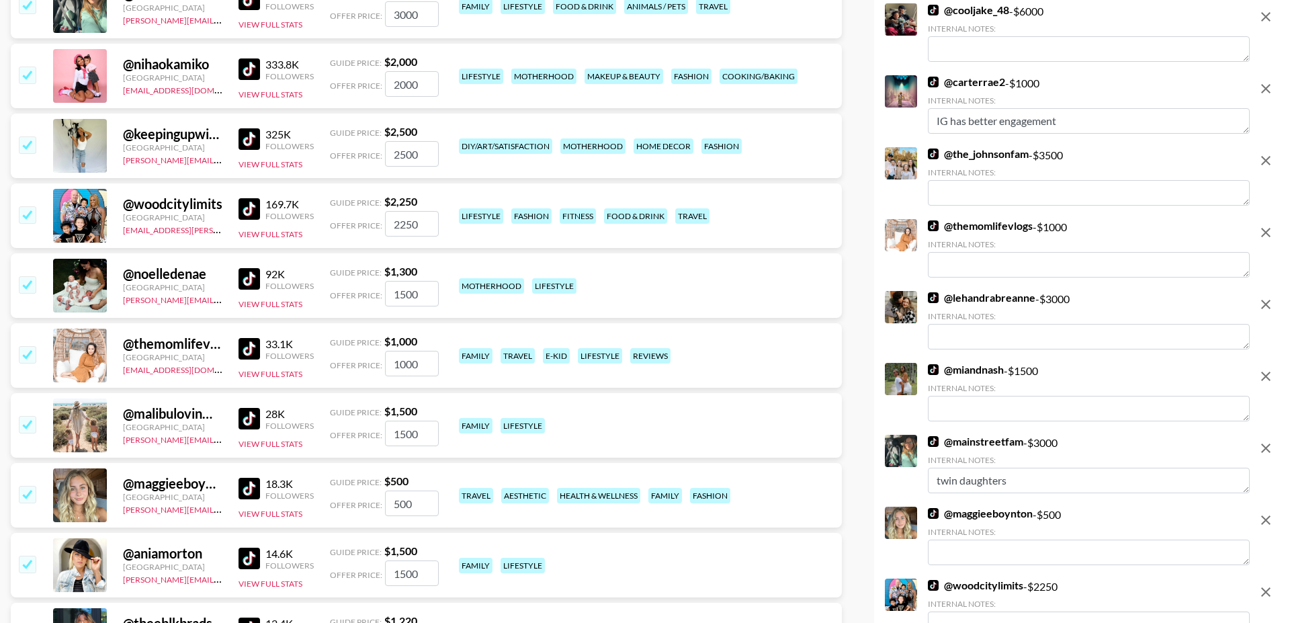
scroll to position [1446, 0]
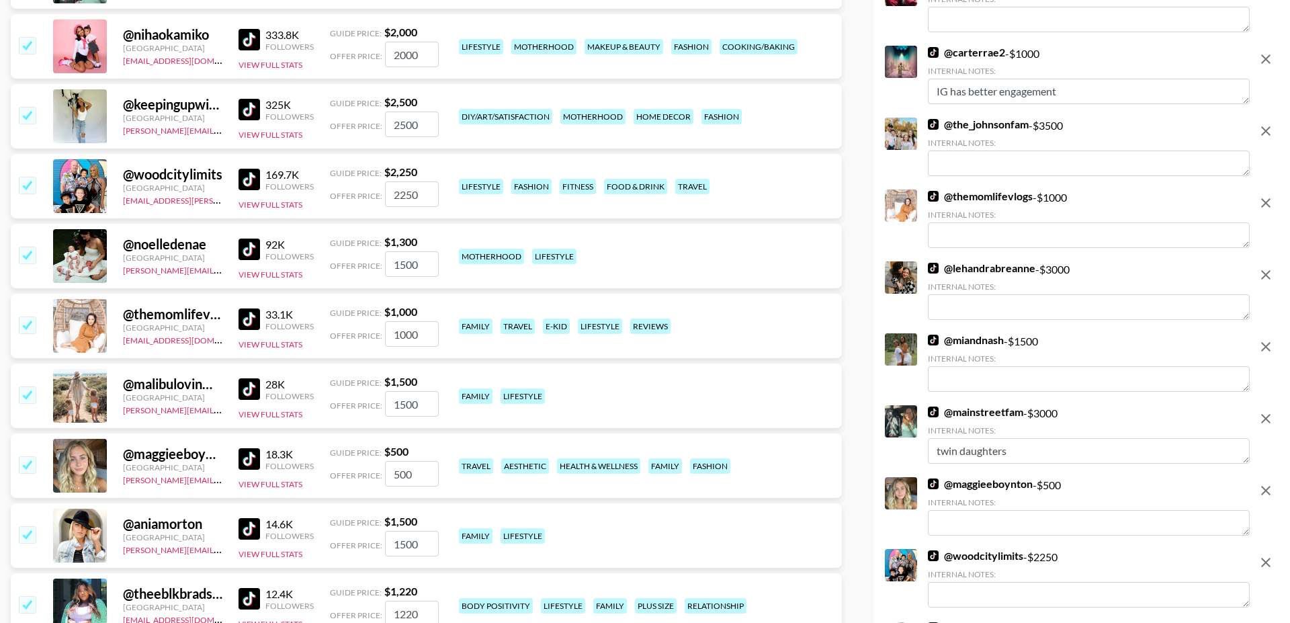
click at [29, 456] on input "checkbox" at bounding box center [27, 464] width 16 height 16
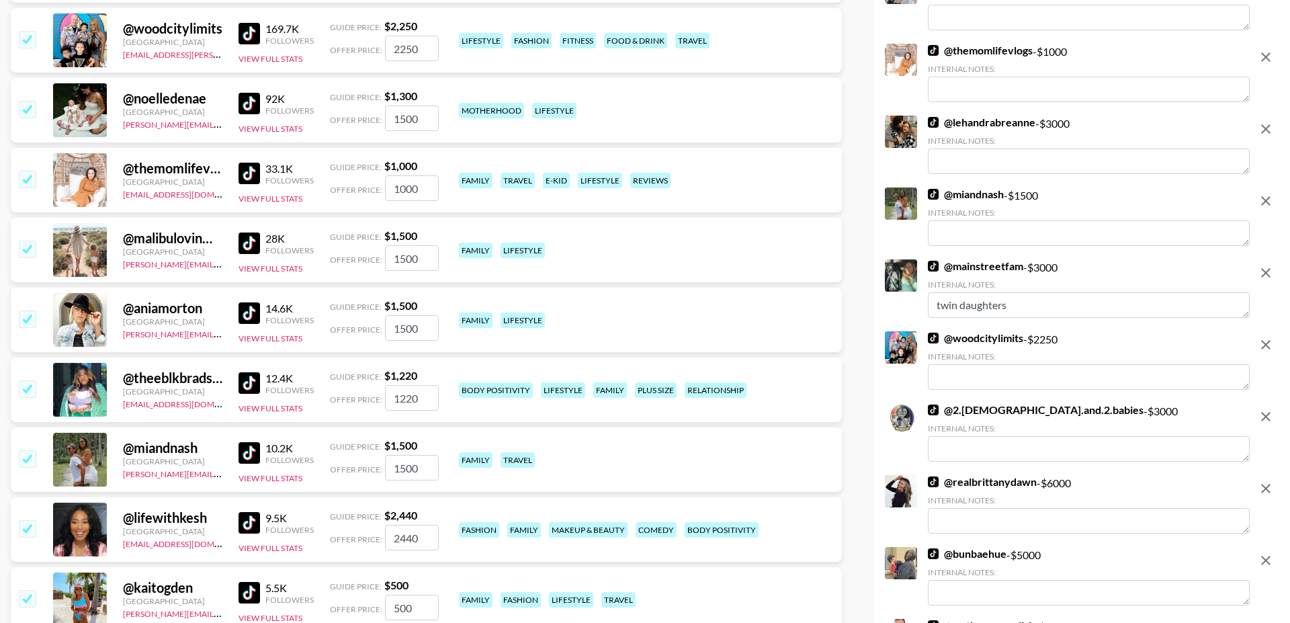
scroll to position [1596, 0]
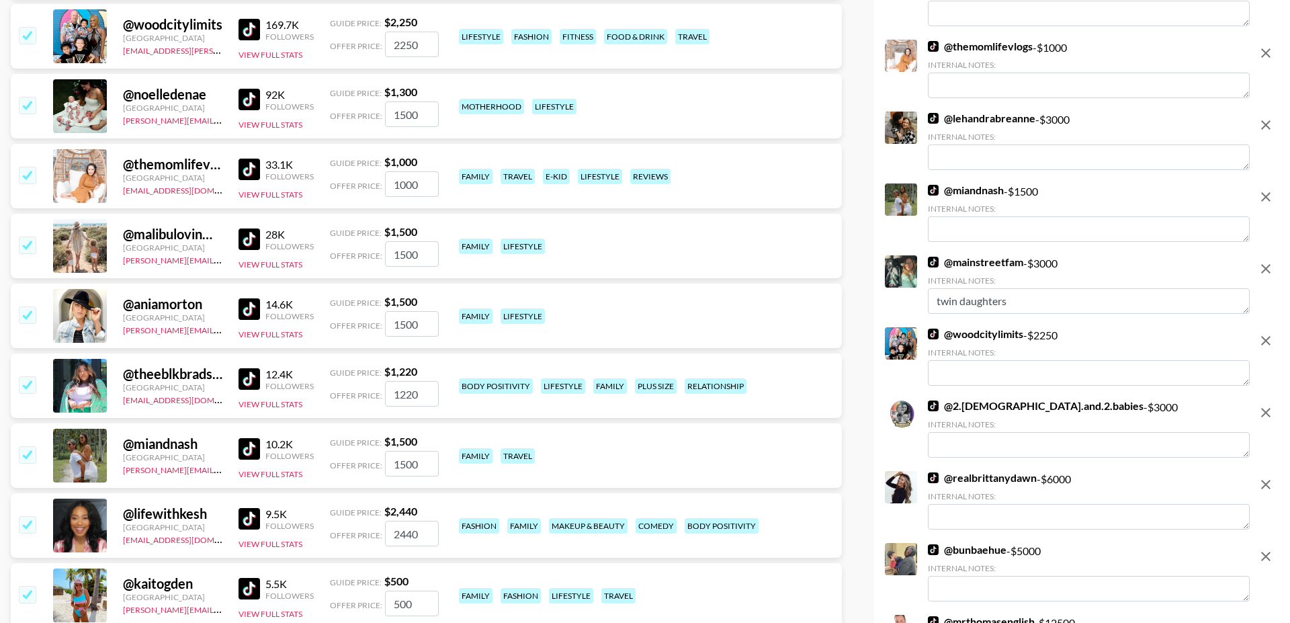
click at [28, 376] on input "checkbox" at bounding box center [27, 384] width 16 height 16
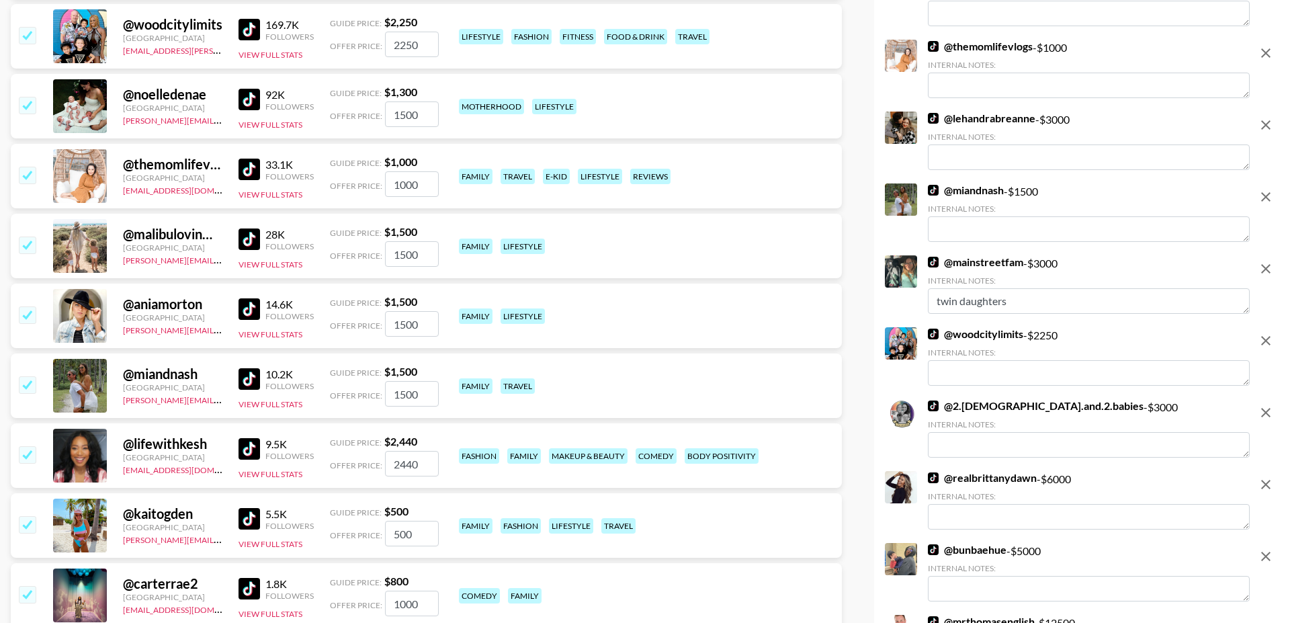
click at [28, 376] on input "checkbox" at bounding box center [27, 384] width 16 height 16
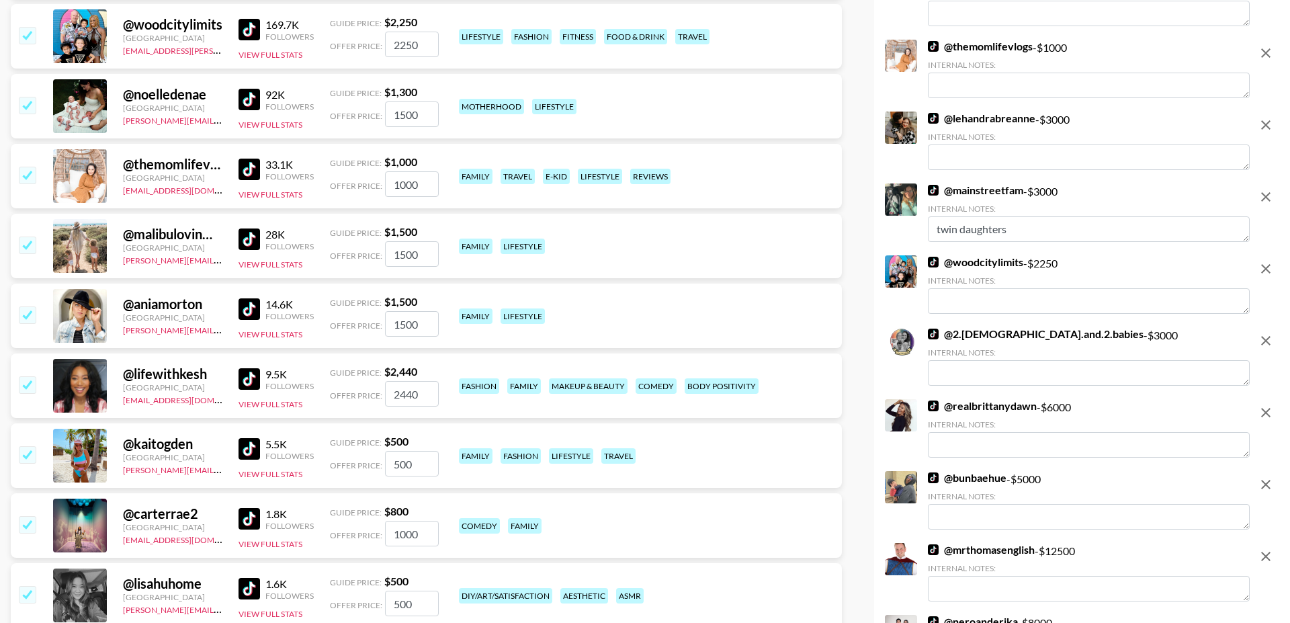
click at [28, 376] on input "checkbox" at bounding box center [27, 384] width 16 height 16
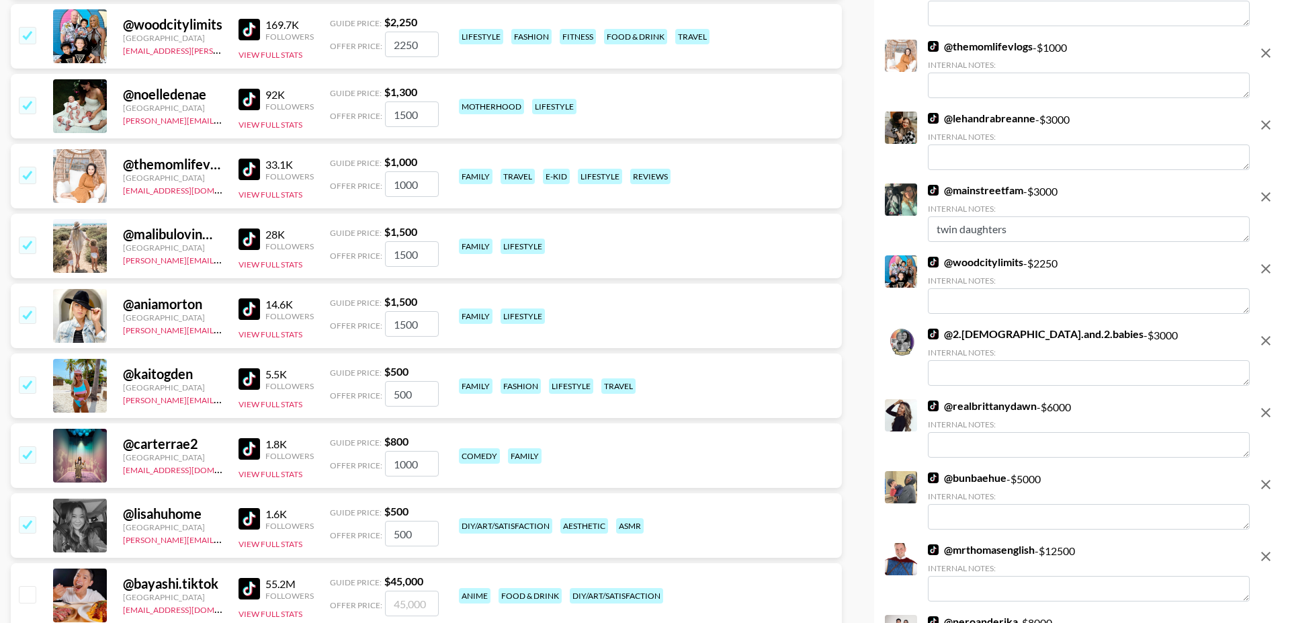
click at [28, 376] on input "checkbox" at bounding box center [27, 384] width 16 height 16
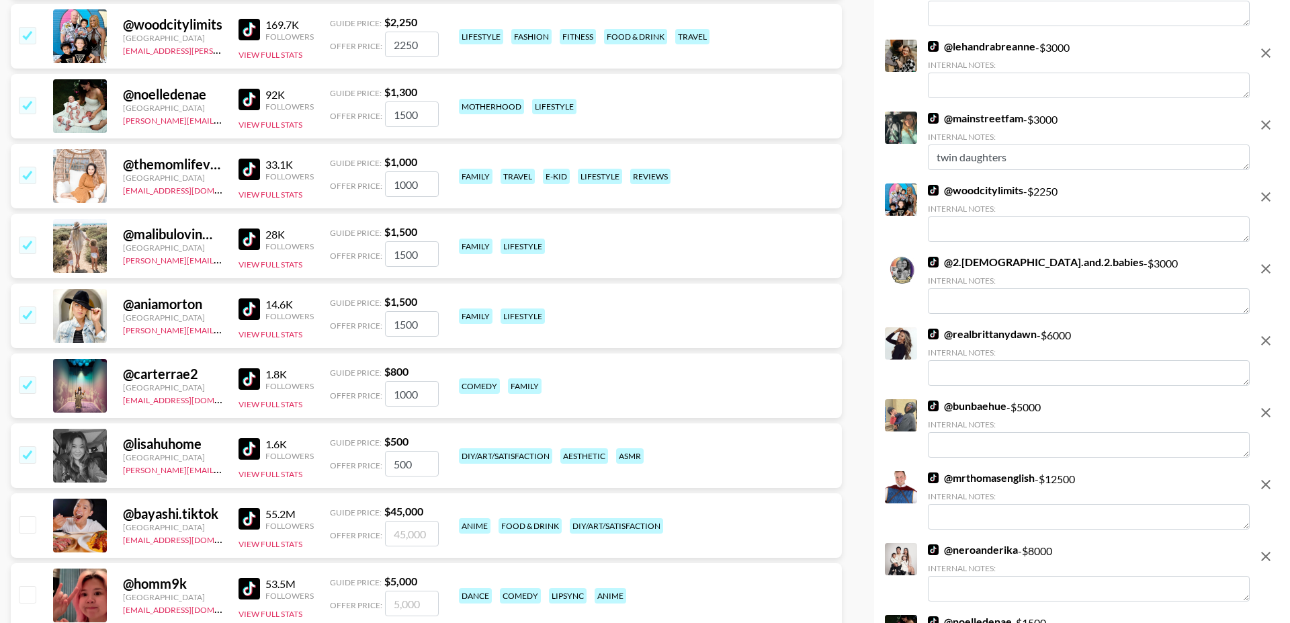
click at [28, 376] on input "checkbox" at bounding box center [27, 384] width 16 height 16
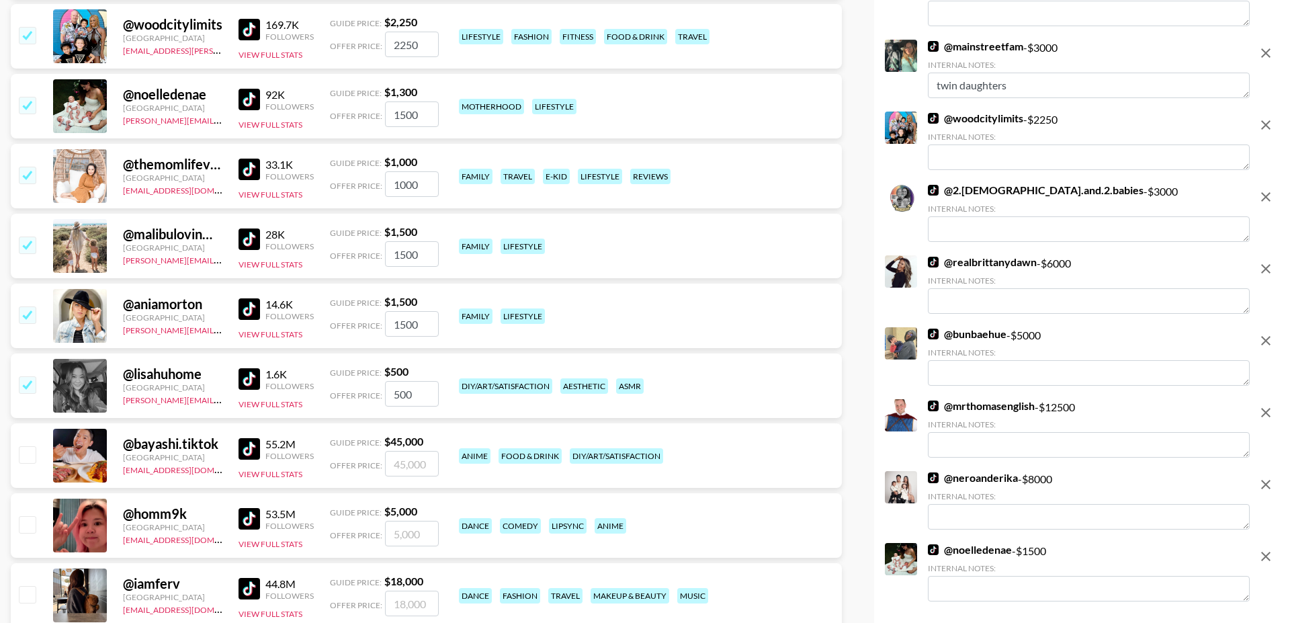
click at [28, 376] on input "checkbox" at bounding box center [27, 384] width 16 height 16
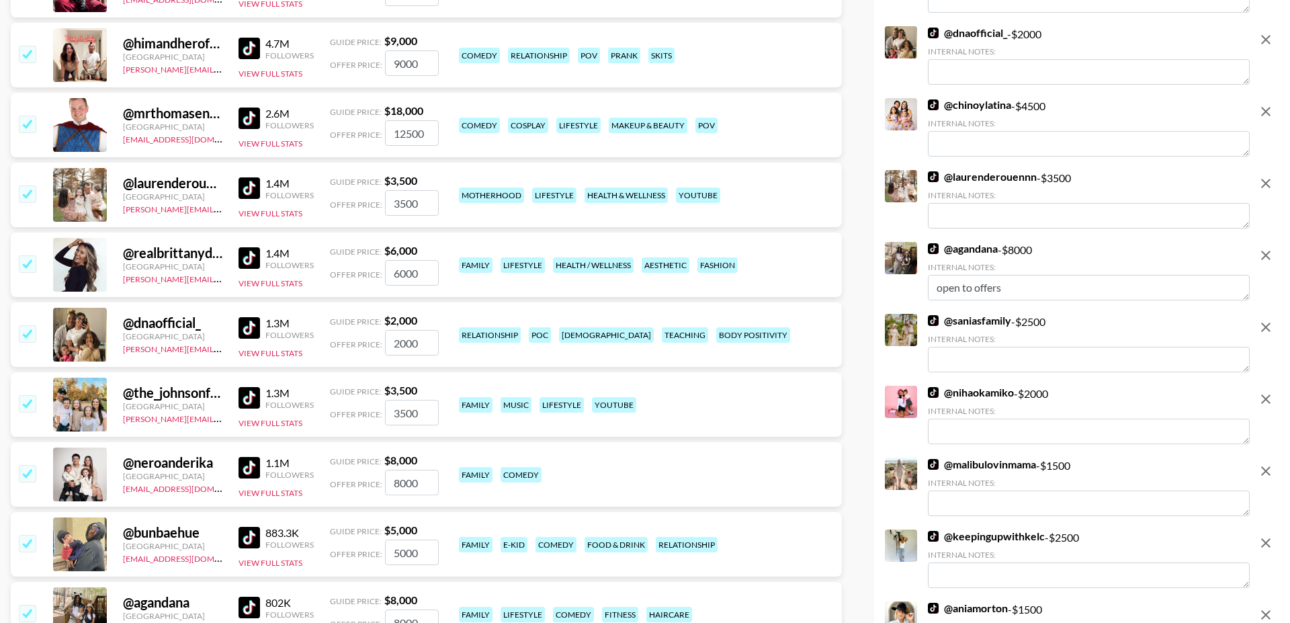
scroll to position [364, 0]
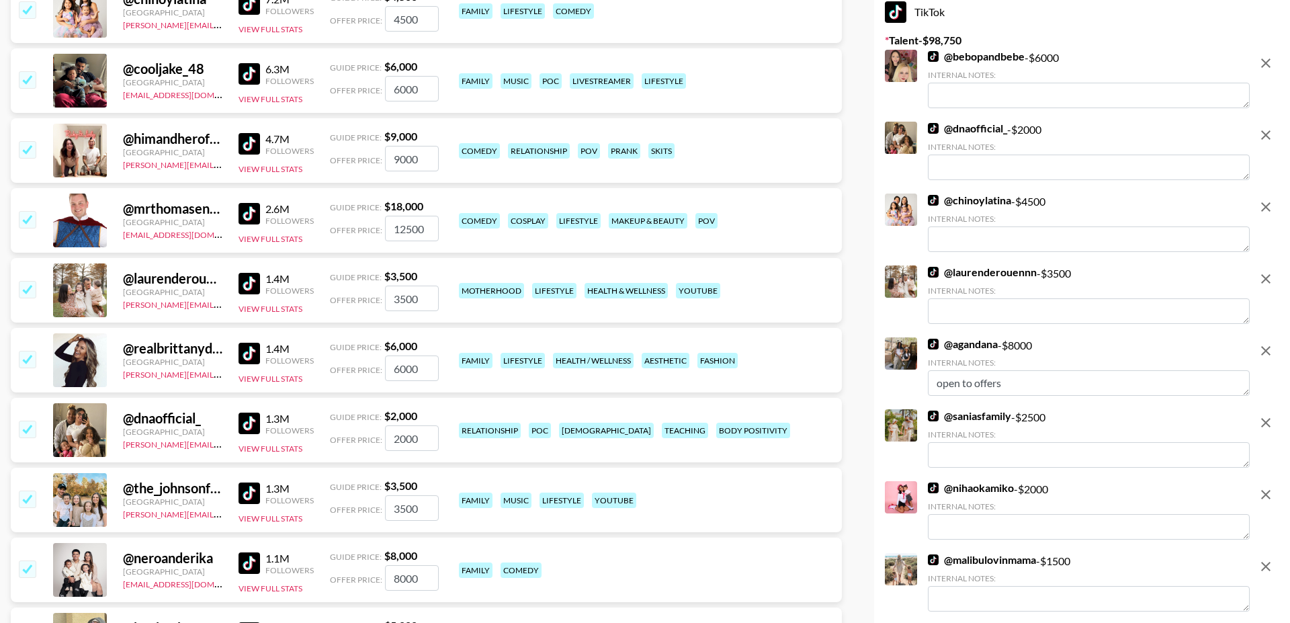
click at [255, 343] on img at bounding box center [248, 353] width 21 height 21
click at [33, 351] on input "checkbox" at bounding box center [27, 359] width 16 height 16
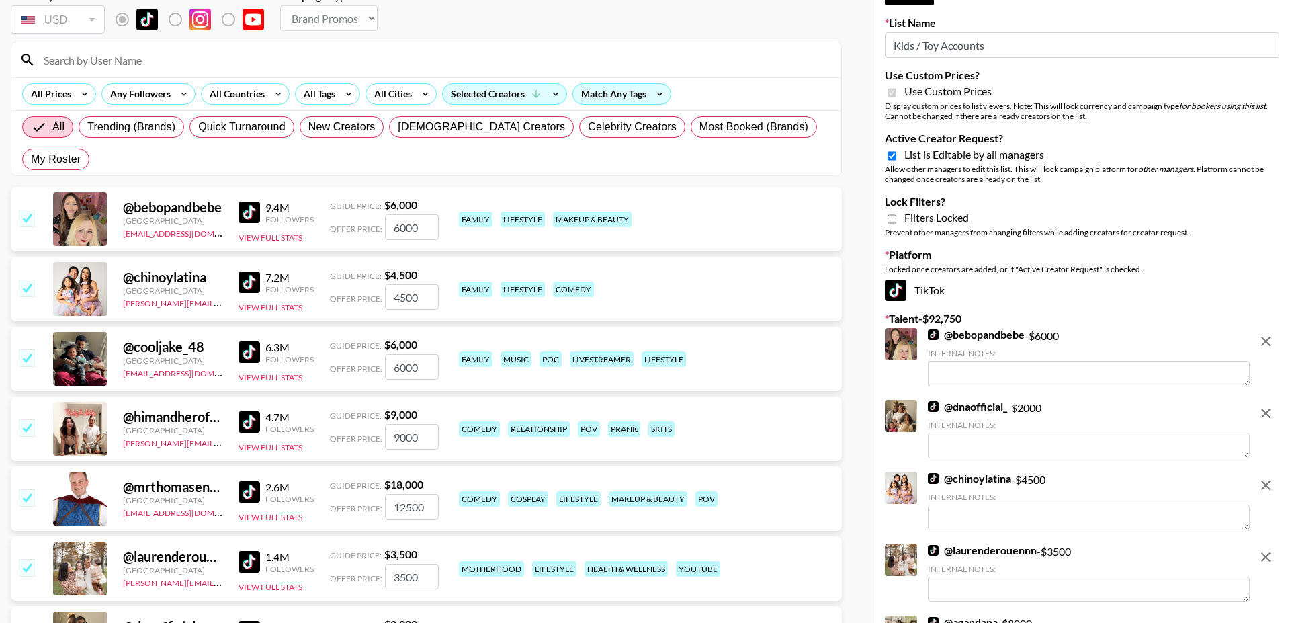
scroll to position [0, 0]
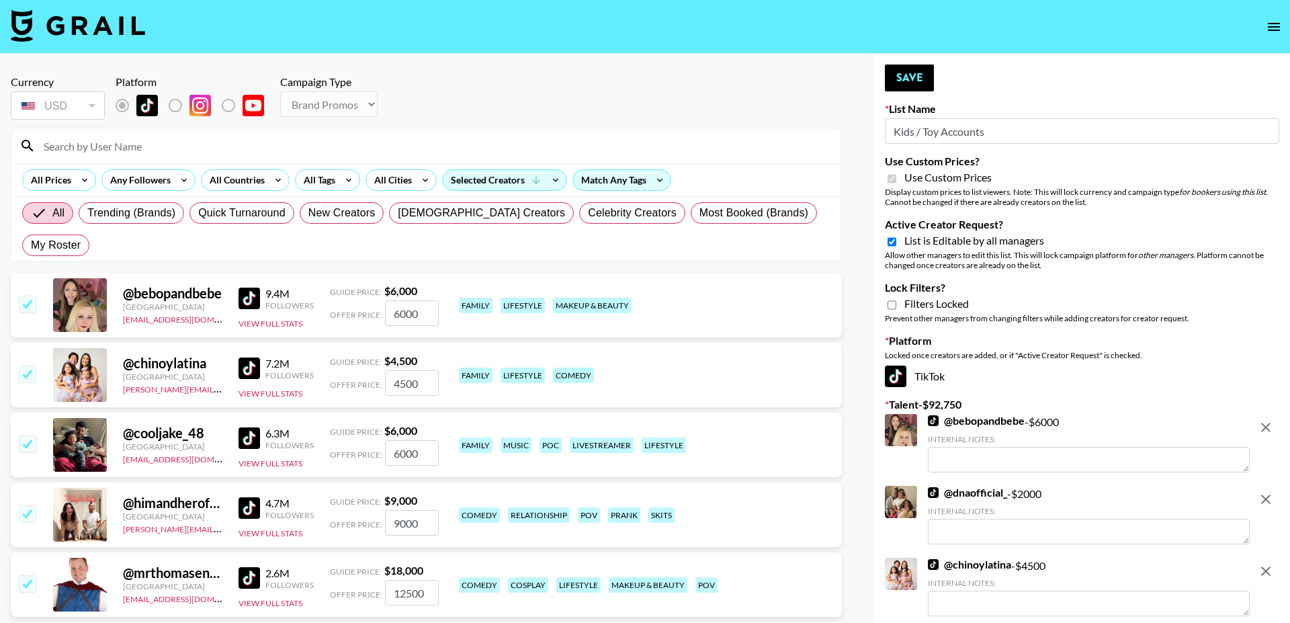
click at [891, 240] on input "Active Creator Request?" at bounding box center [891, 242] width 9 height 12
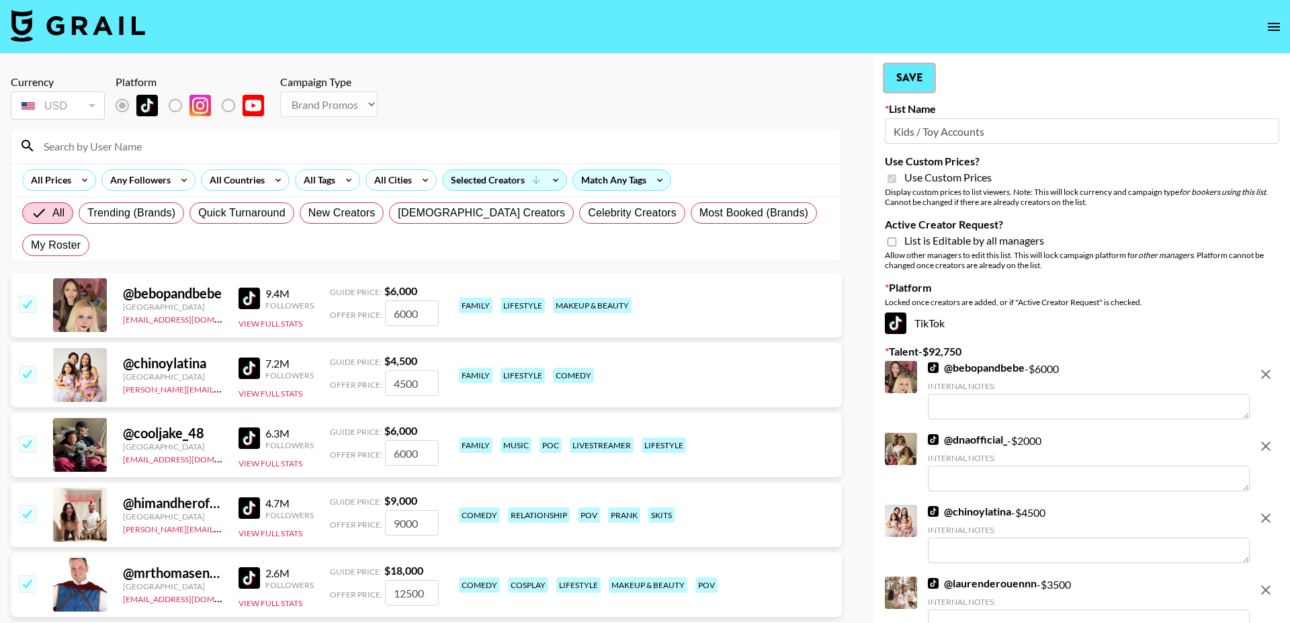
click at [911, 71] on button "Save" at bounding box center [909, 77] width 49 height 27
checkbox input "true"
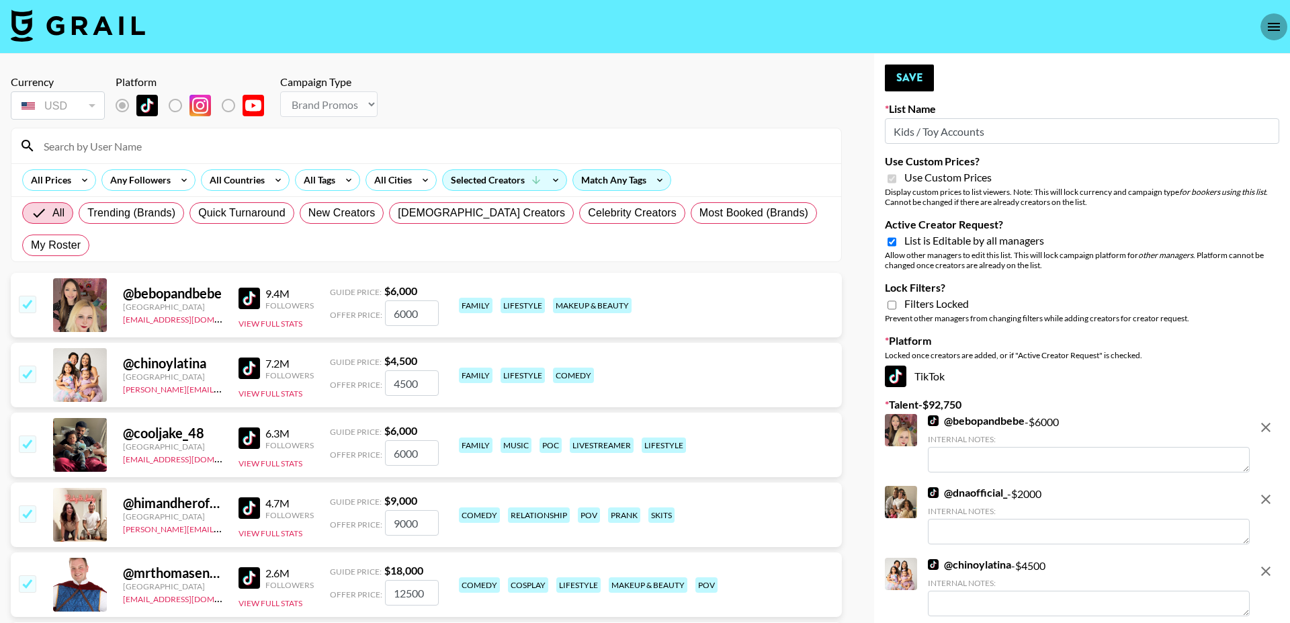
click at [1278, 24] on icon "open drawer" at bounding box center [1273, 27] width 16 height 16
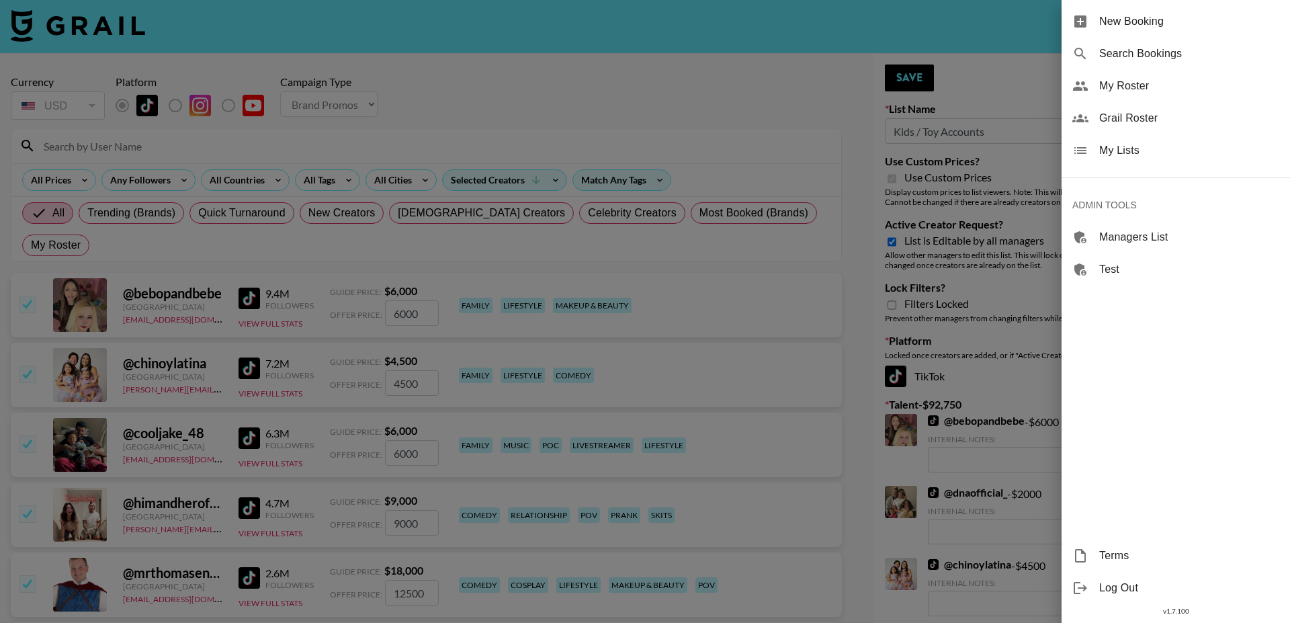
click at [1091, 156] on div "My Lists" at bounding box center [1175, 150] width 228 height 32
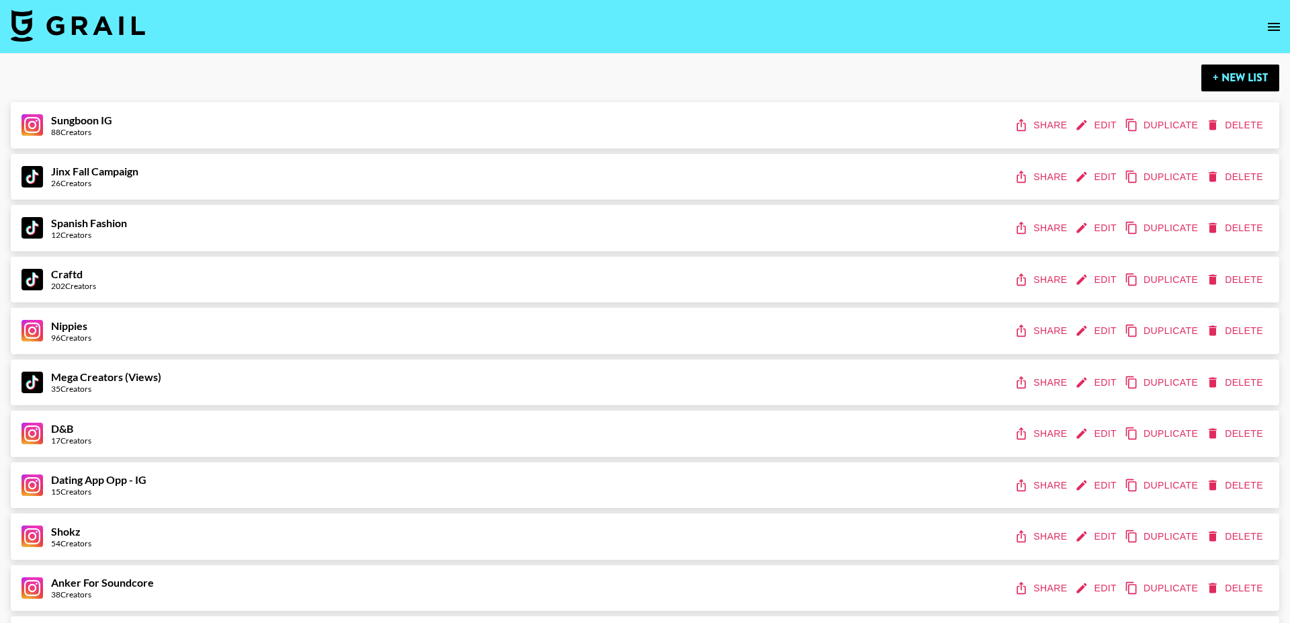
scroll to position [6283, 0]
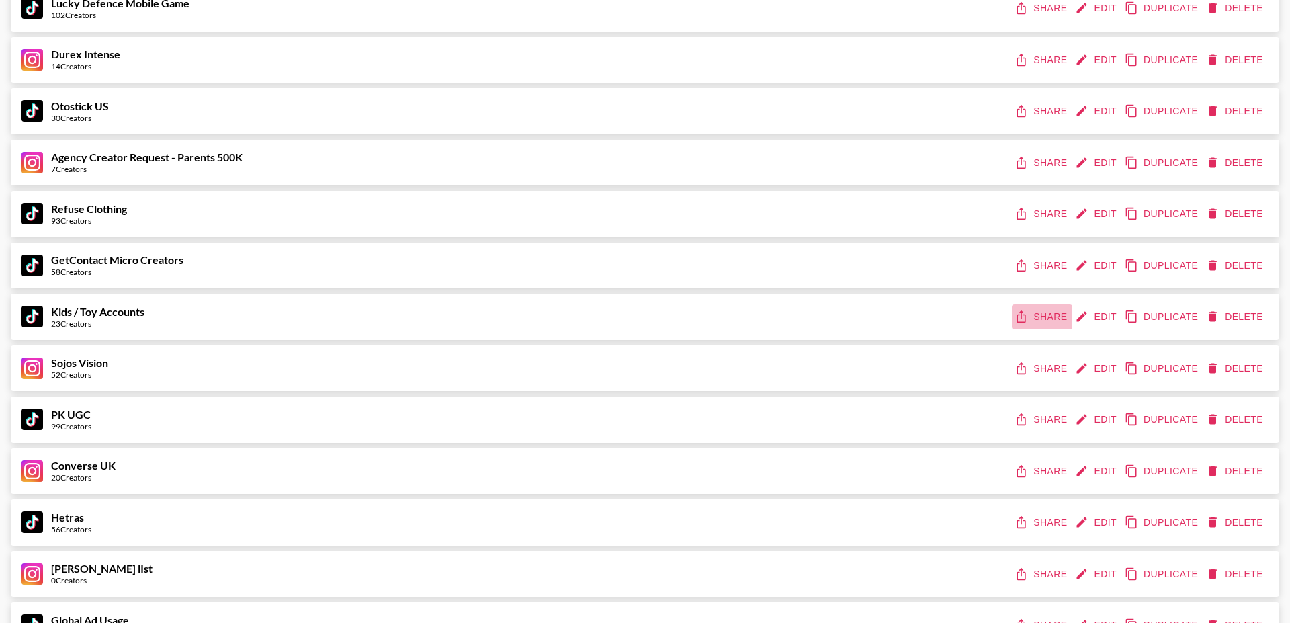
click at [1040, 324] on button "Share" at bounding box center [1042, 316] width 60 height 25
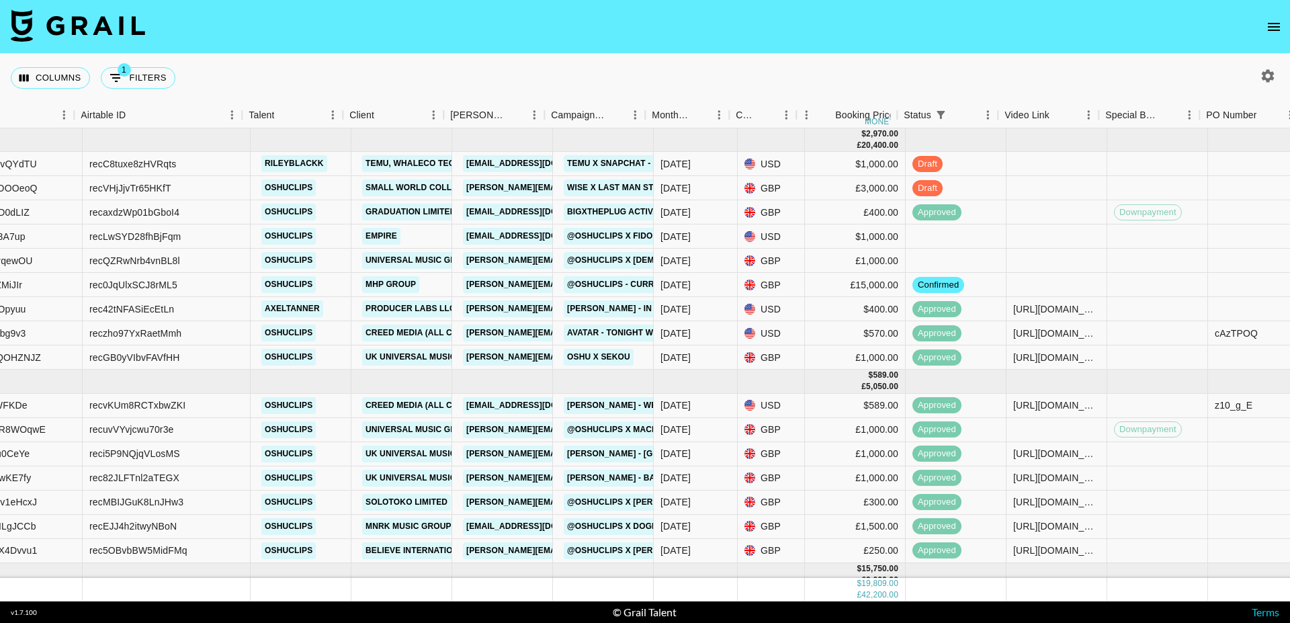
scroll to position [0, 212]
